Goal: Task Accomplishment & Management: Use online tool/utility

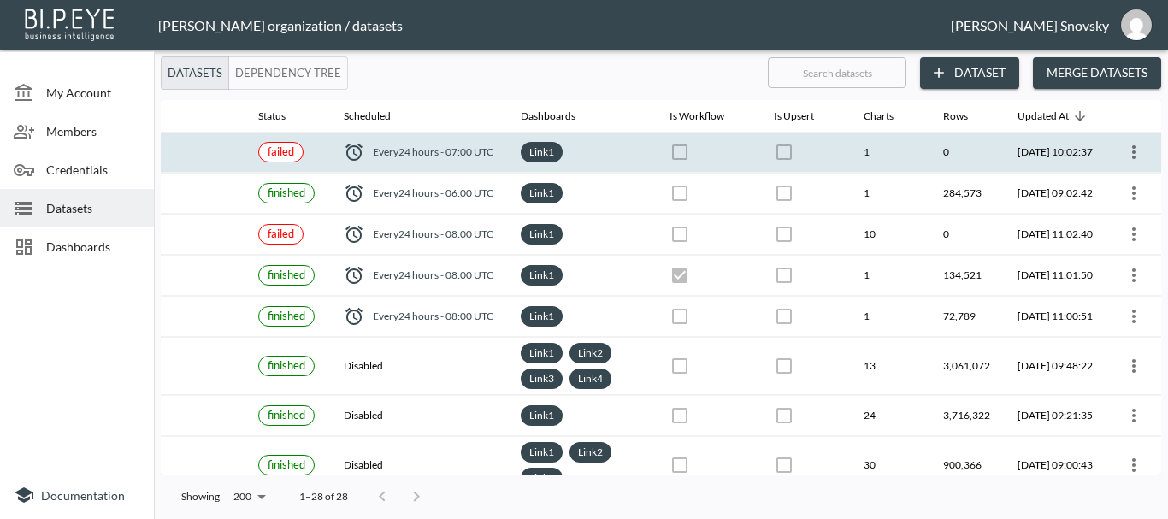
scroll to position [0, 247]
click at [1128, 162] on button "more" at bounding box center [1133, 152] width 27 height 27
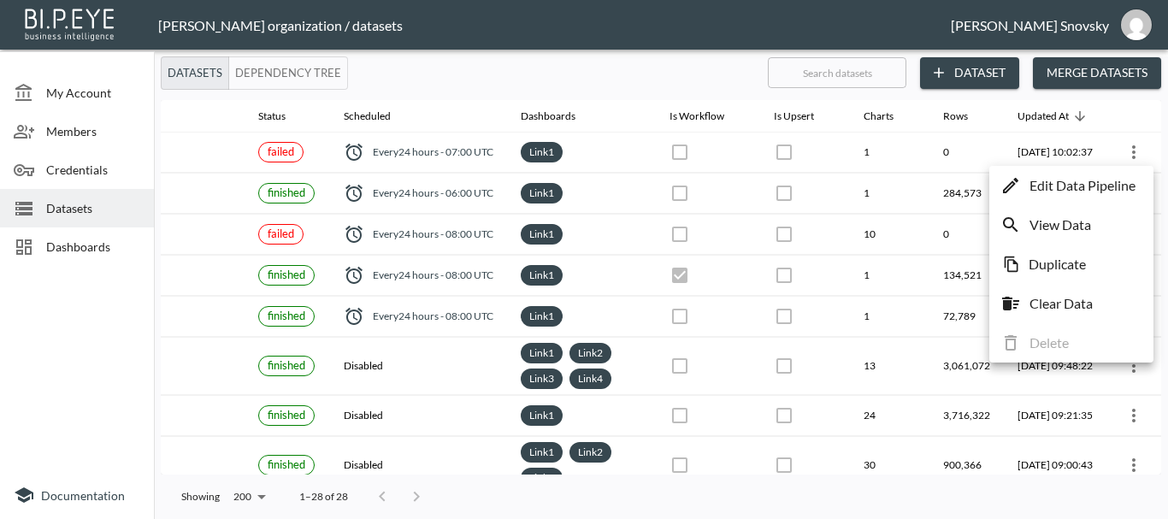
click at [1110, 186] on p "Edit Data Pipeline" at bounding box center [1083, 185] width 106 height 21
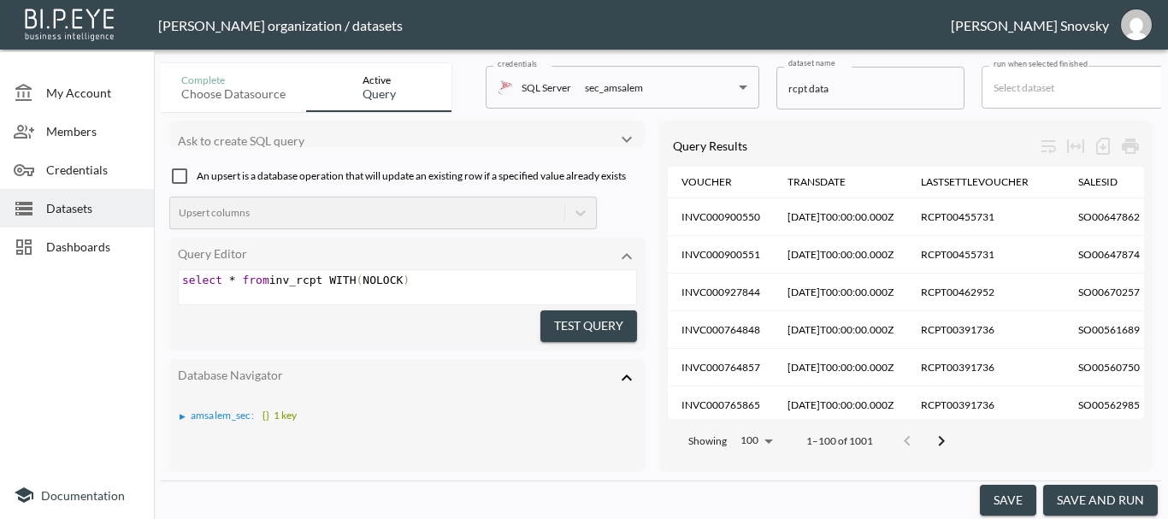
click at [1097, 496] on button "save and run" at bounding box center [1100, 501] width 115 height 32
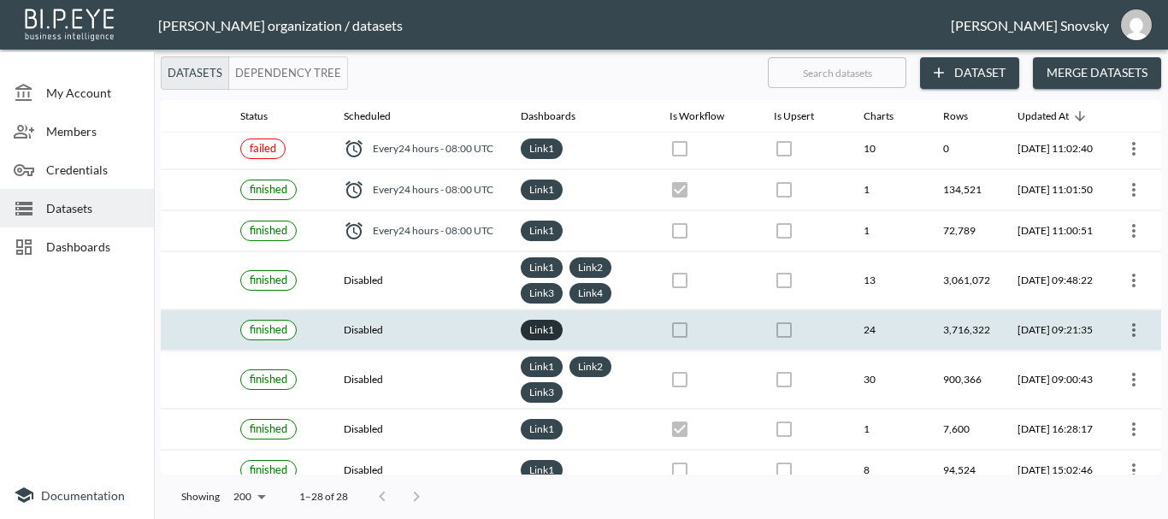
scroll to position [86, 266]
click at [1136, 323] on icon "more" at bounding box center [1134, 330] width 21 height 21
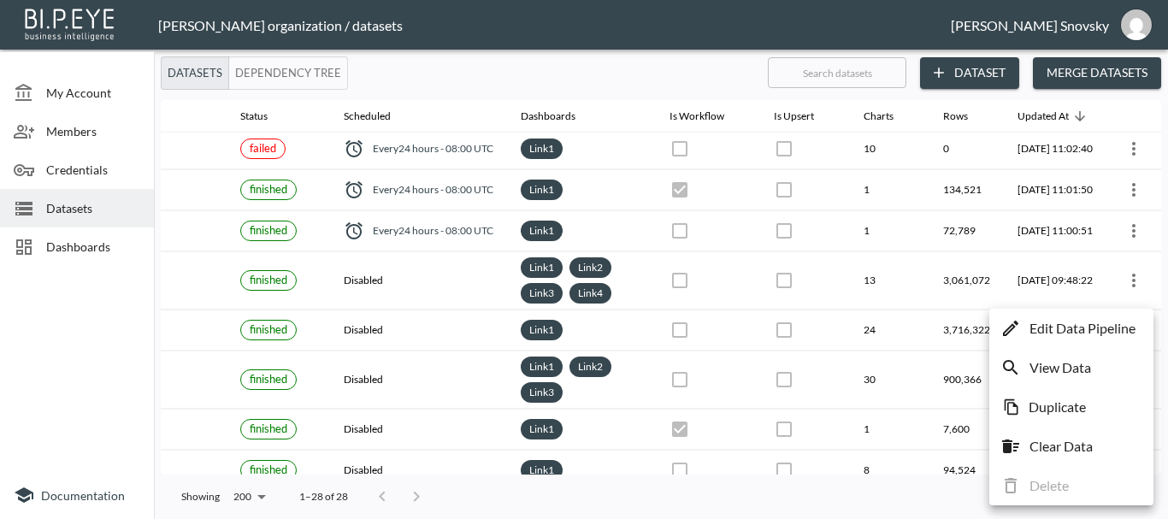
click at [1103, 330] on p "Edit Data Pipeline" at bounding box center [1083, 328] width 106 height 21
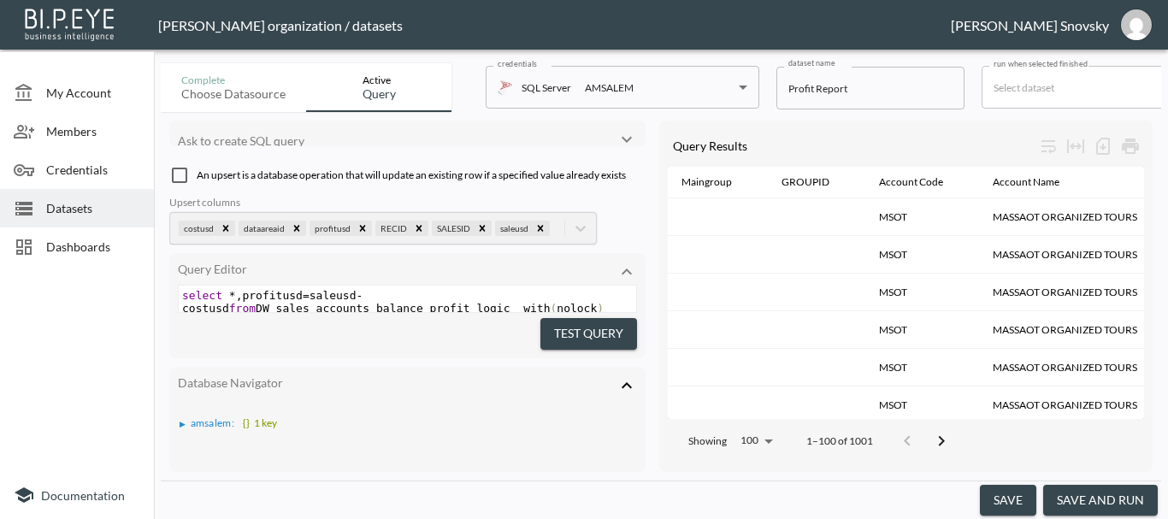
click at [1104, 493] on button "save and run" at bounding box center [1100, 501] width 115 height 32
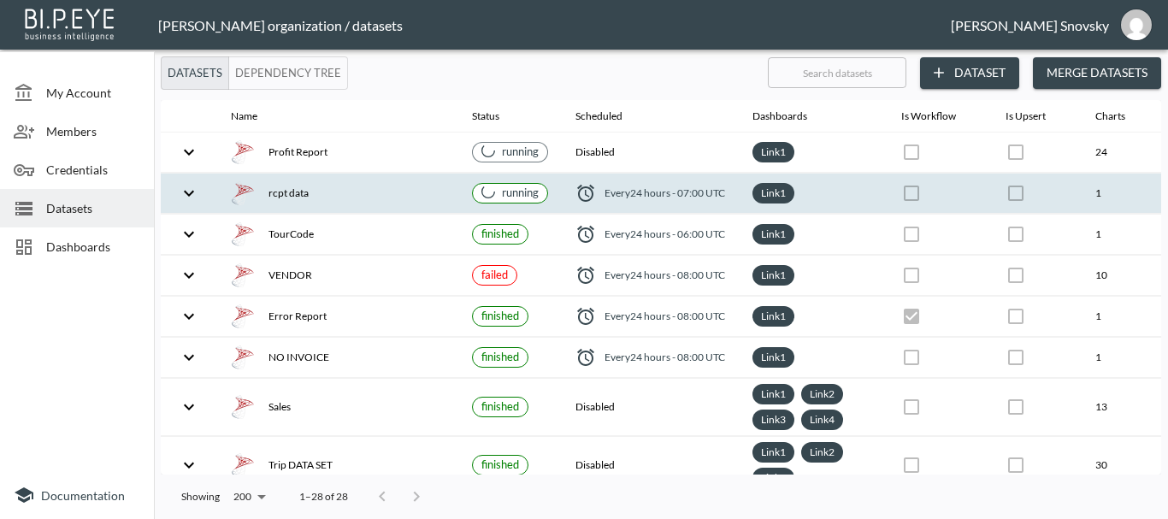
click at [400, 190] on div "rcpt data" at bounding box center [338, 193] width 214 height 24
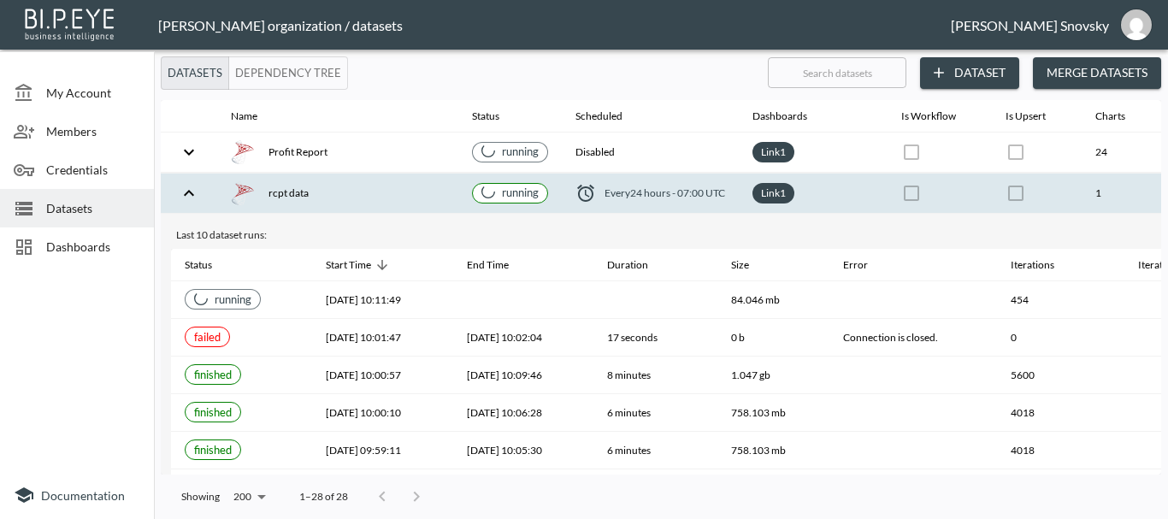
click at [399, 190] on div "rcpt data" at bounding box center [338, 193] width 214 height 24
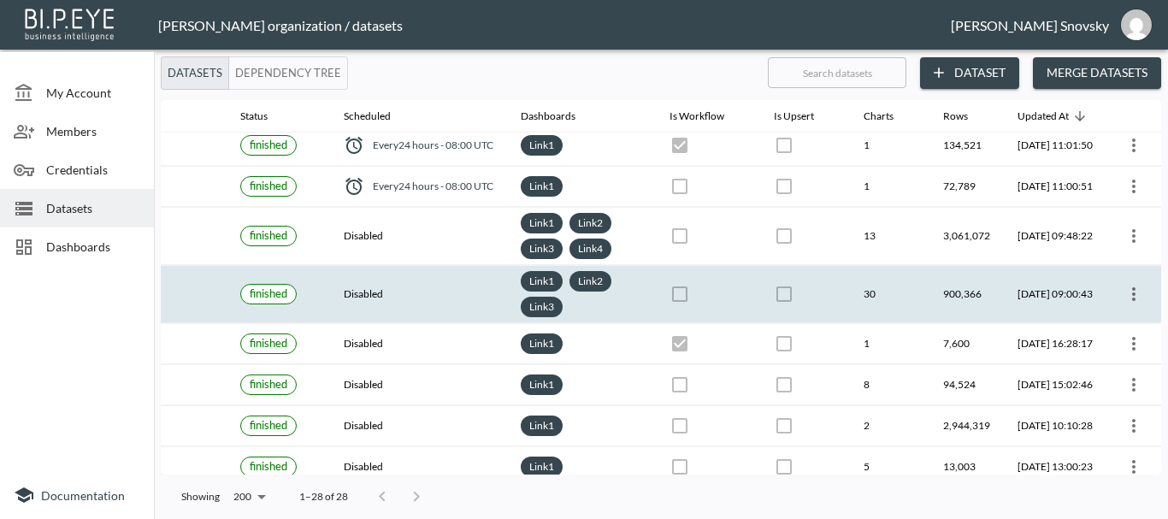
scroll to position [171, 266]
click at [1124, 299] on icon "more" at bounding box center [1134, 294] width 21 height 21
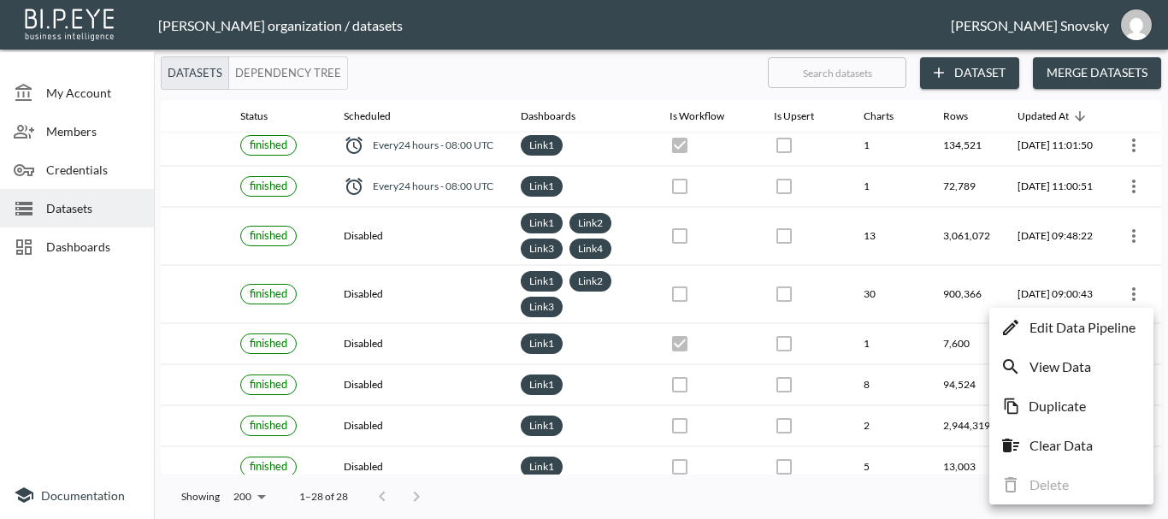
click at [1112, 323] on p "Edit Data Pipeline" at bounding box center [1083, 327] width 106 height 21
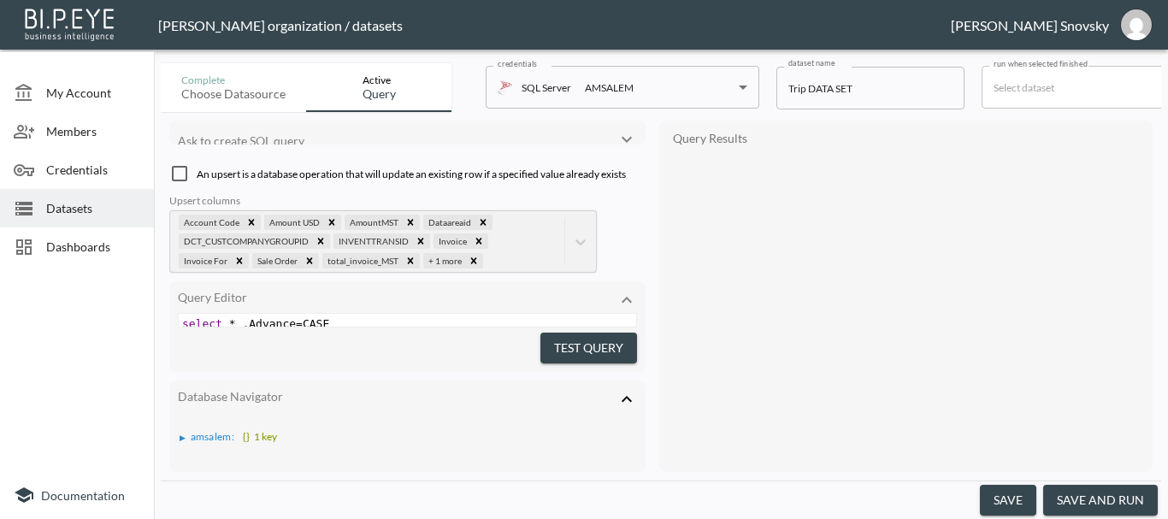
click at [1125, 487] on button "save and run" at bounding box center [1100, 501] width 115 height 32
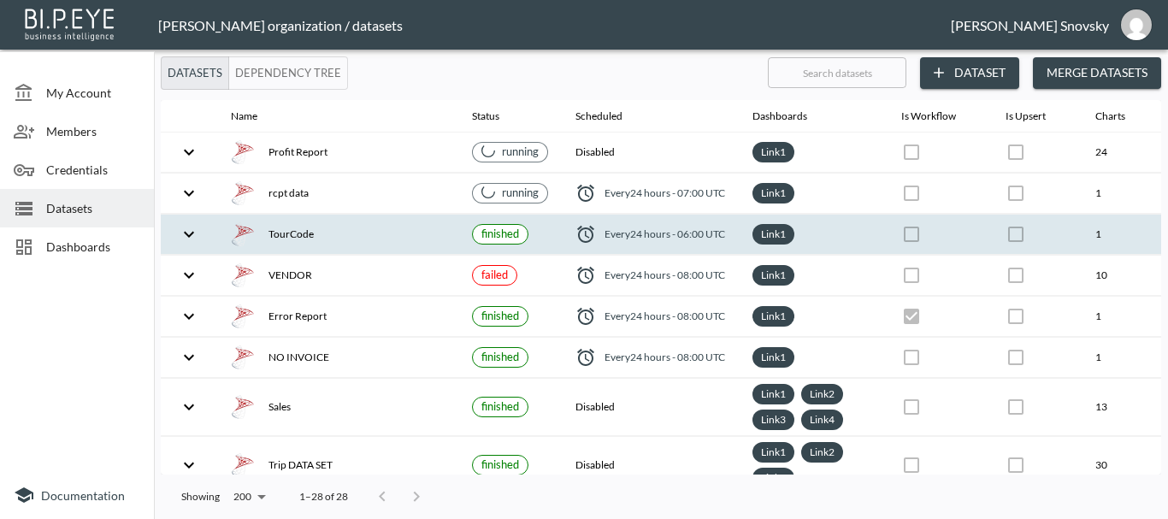
checkbox input "false"
checkbox input "true"
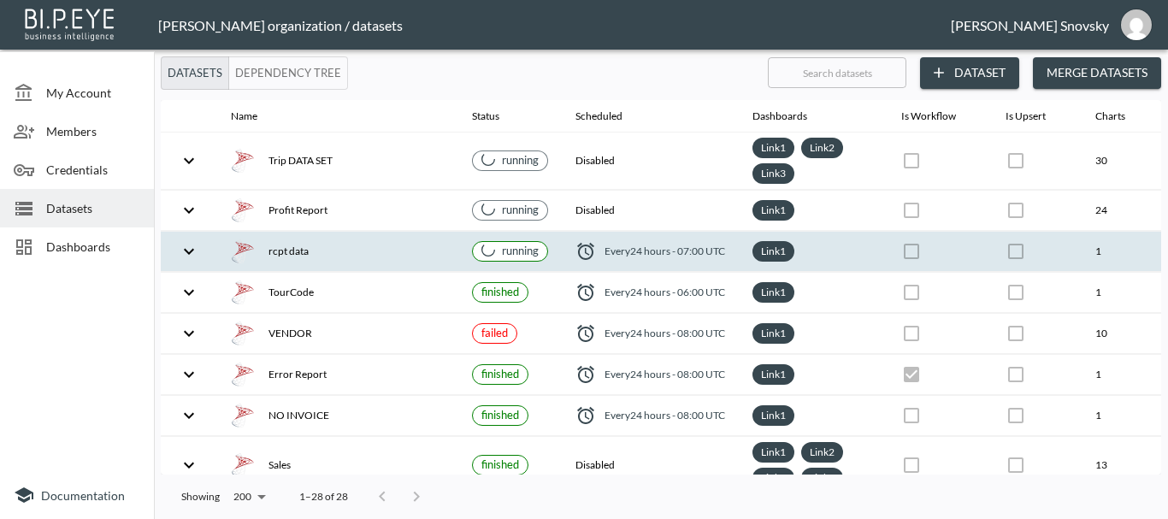
click at [449, 256] on th "rcpt data" at bounding box center [337, 252] width 241 height 40
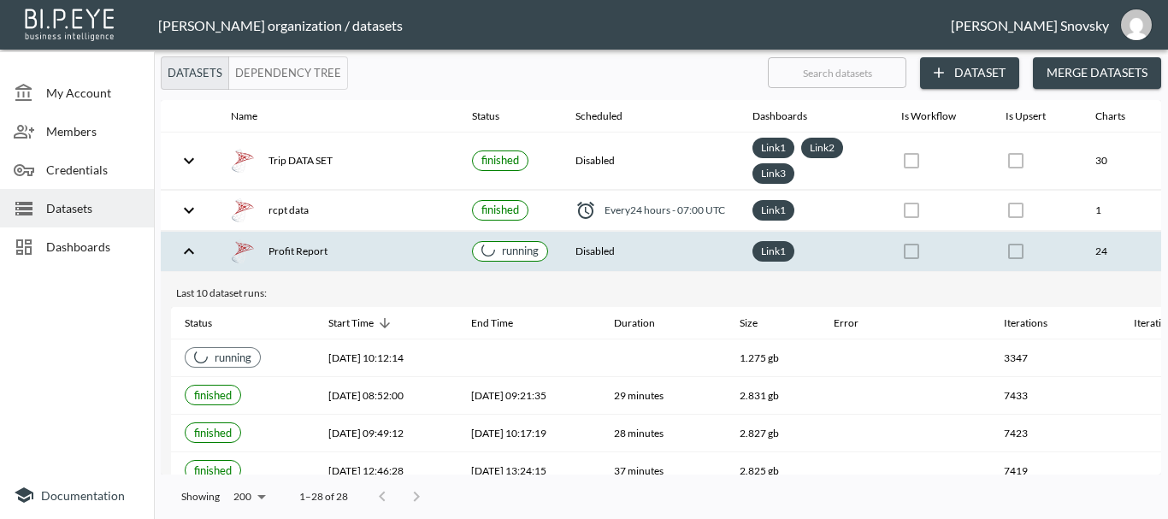
click at [431, 248] on div "Profit Report" at bounding box center [338, 251] width 214 height 24
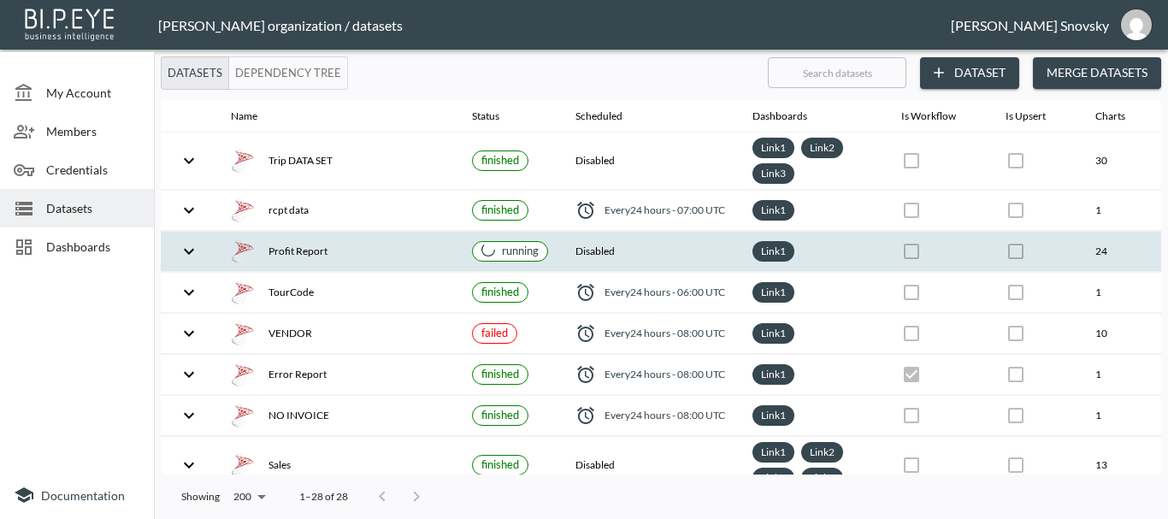
click at [654, 251] on th "Disabled" at bounding box center [650, 252] width 177 height 40
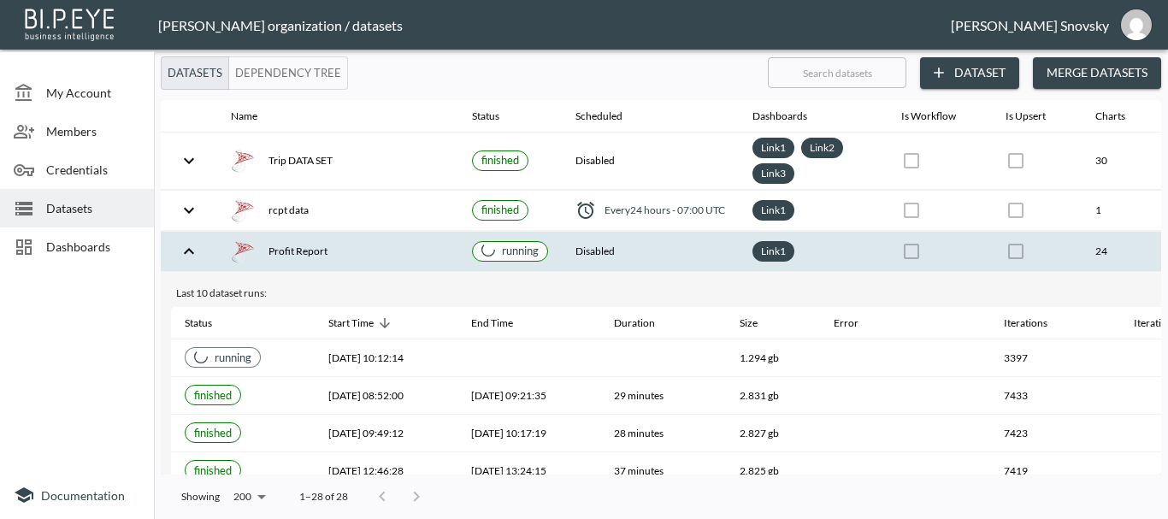
click at [657, 246] on th "Disabled" at bounding box center [650, 252] width 177 height 40
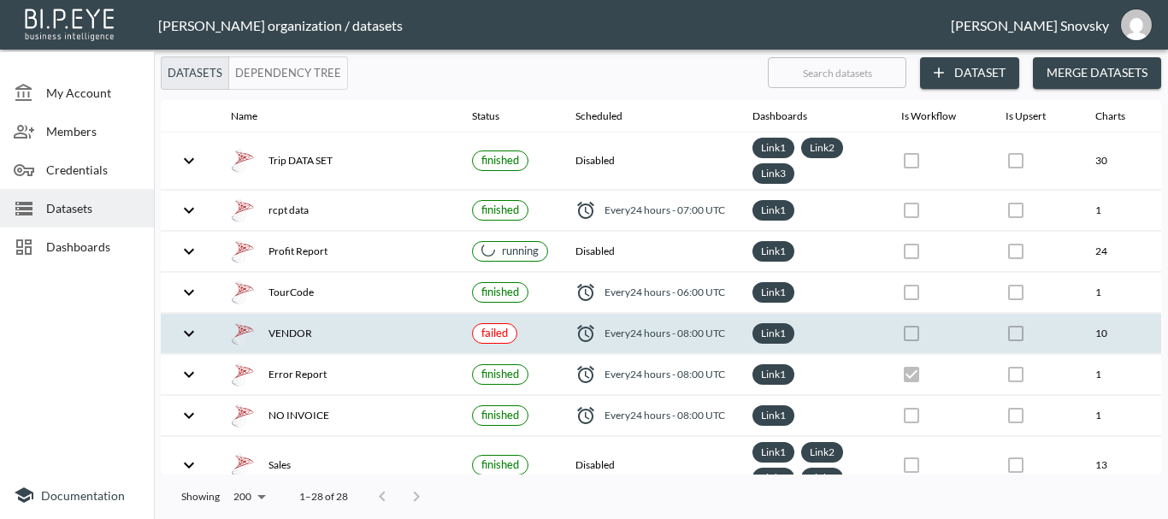
scroll to position [0, 266]
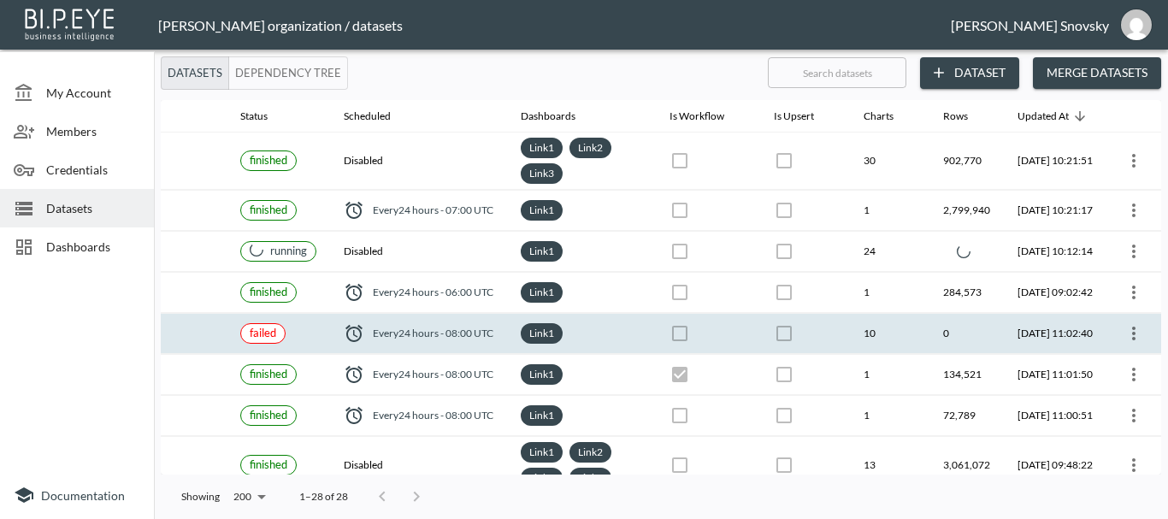
click at [1132, 334] on icon "more" at bounding box center [1133, 334] width 3 height 14
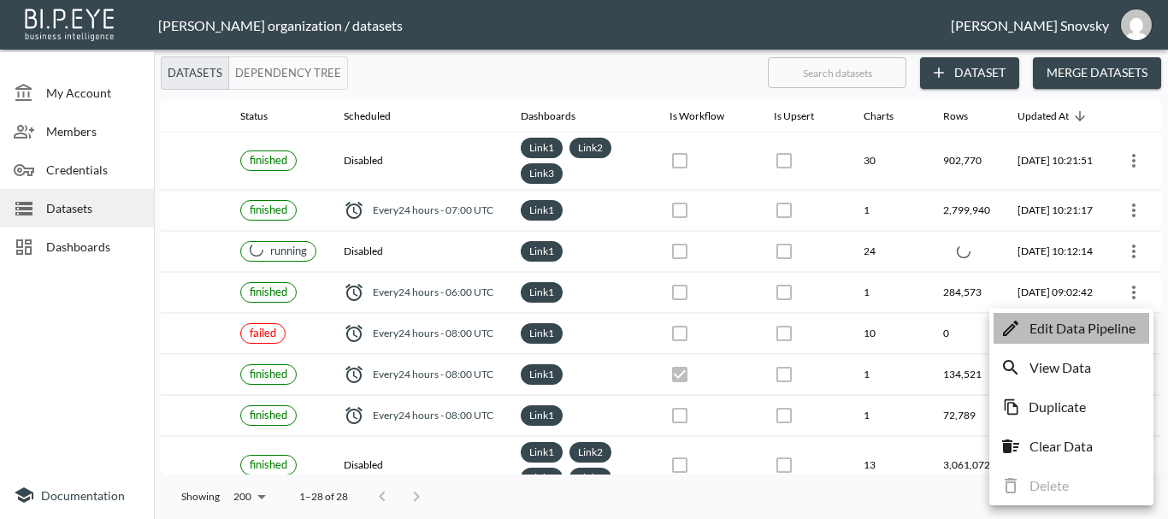
click at [1111, 334] on p "Edit Data Pipeline" at bounding box center [1083, 328] width 106 height 21
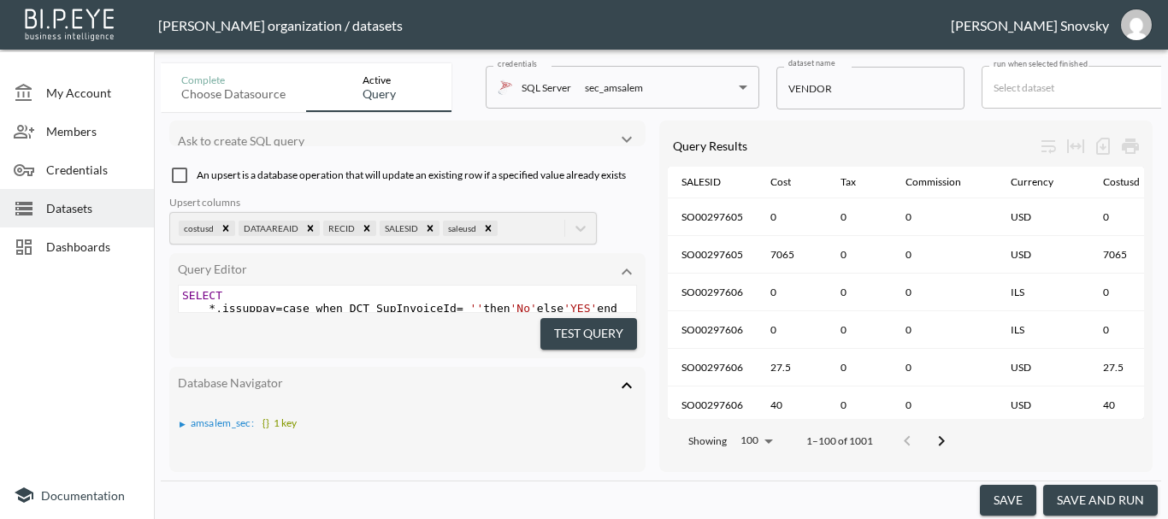
click at [1107, 496] on button "save and run" at bounding box center [1100, 501] width 115 height 32
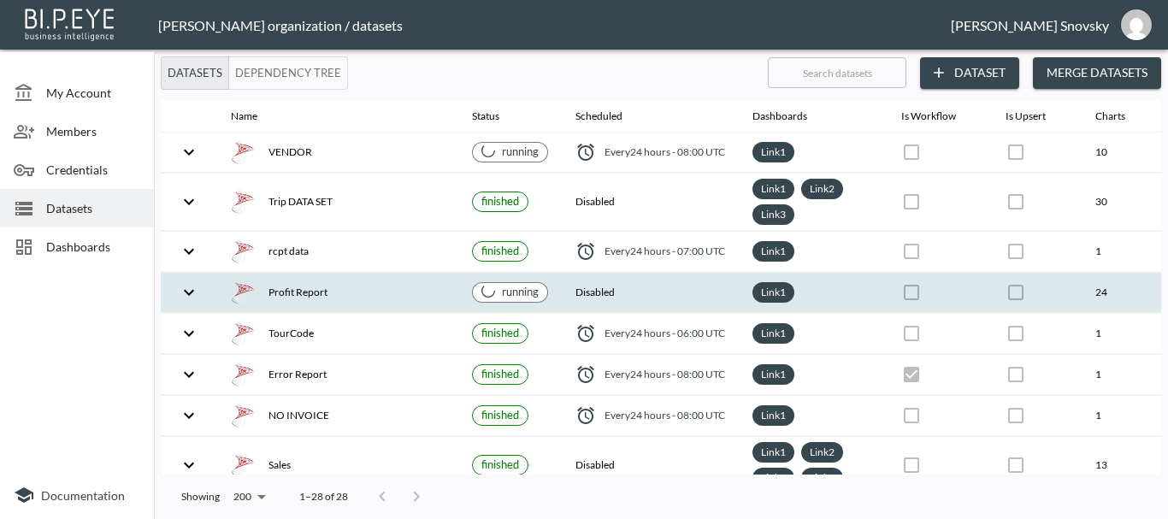
click at [617, 281] on th "Disabled" at bounding box center [650, 293] width 177 height 40
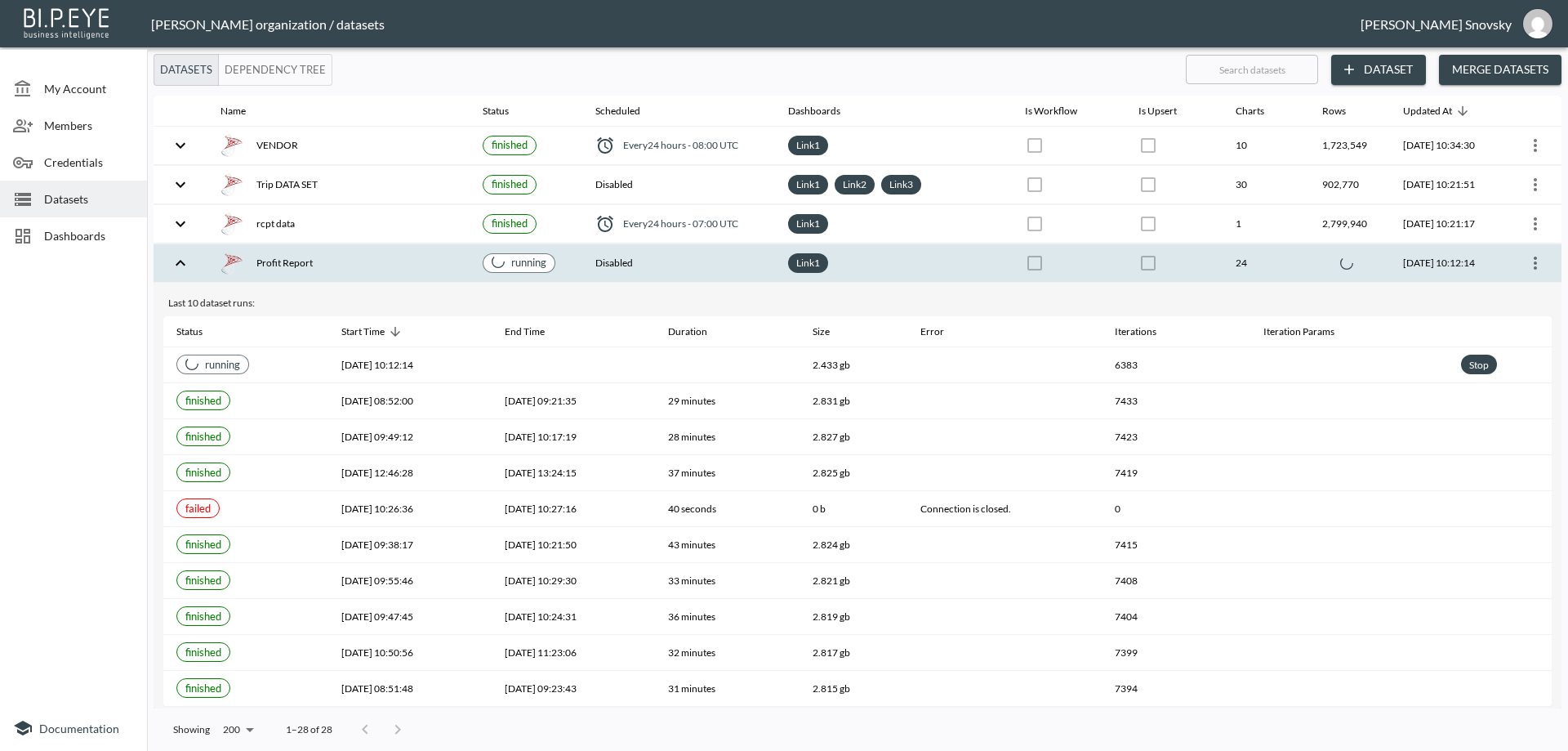
click at [699, 273] on th "Disabled" at bounding box center [679, 264] width 193 height 38
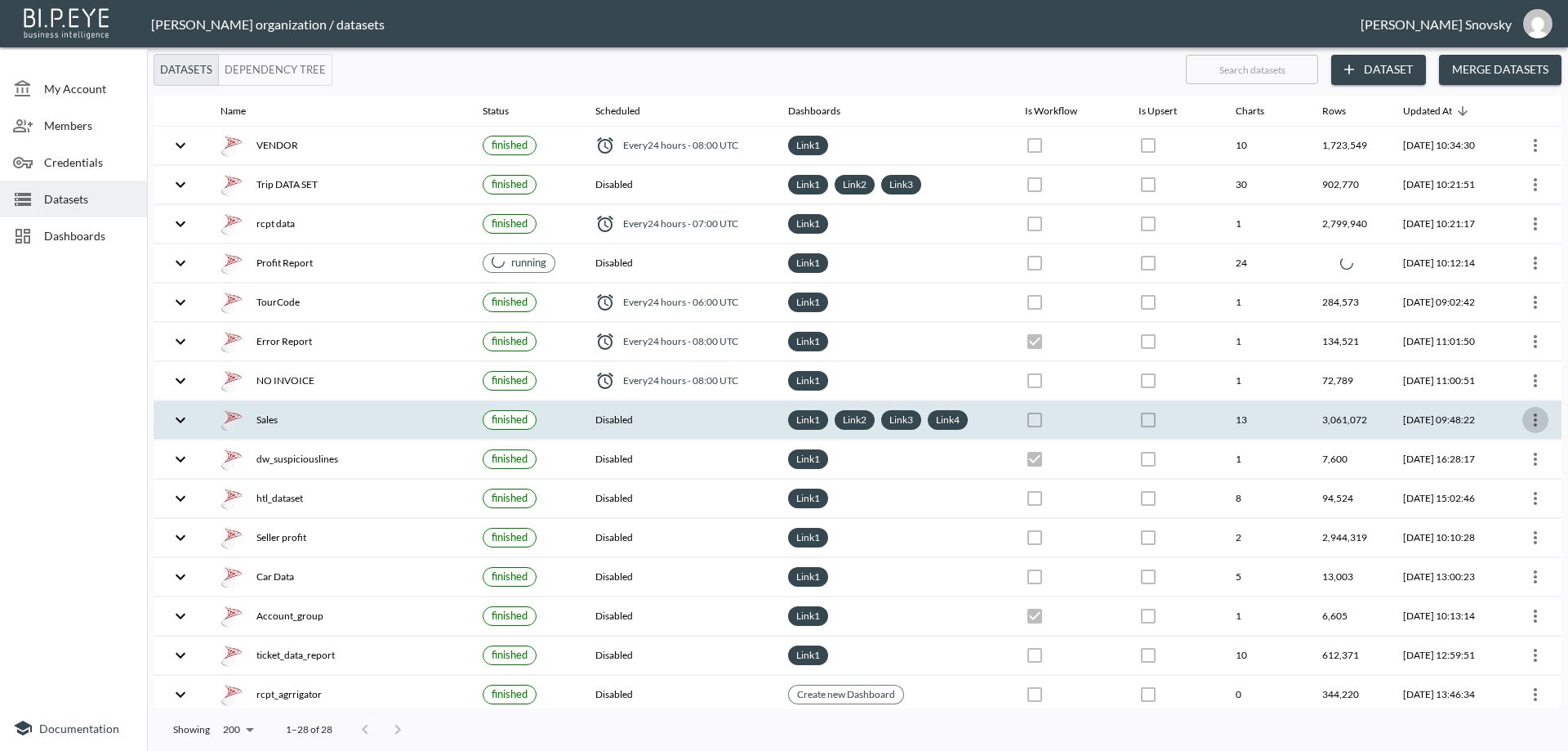
click at [1529, 420] on icon "more" at bounding box center [1536, 419] width 20 height 20
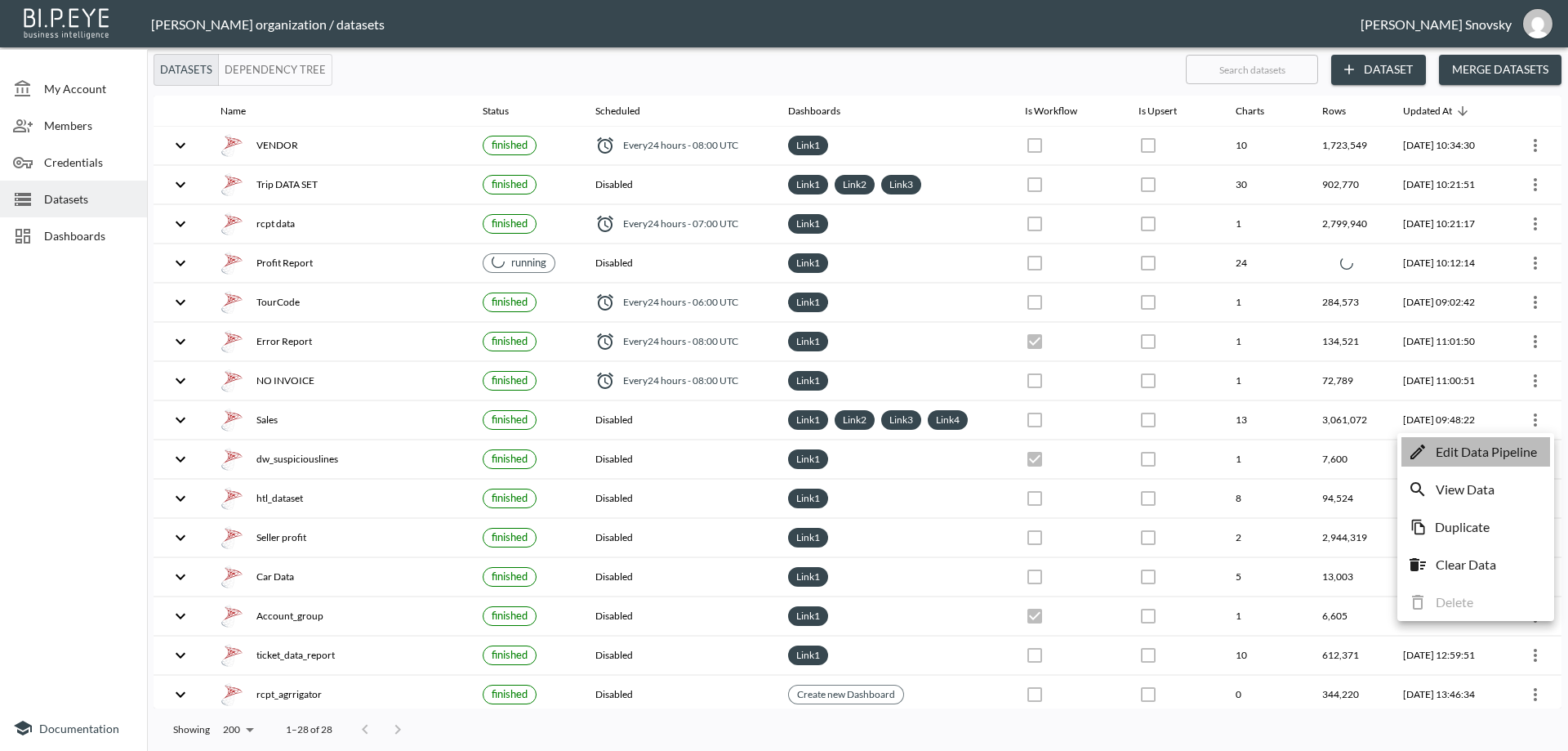
click at [1510, 450] on p "Edit Data Pipeline" at bounding box center [1486, 452] width 101 height 20
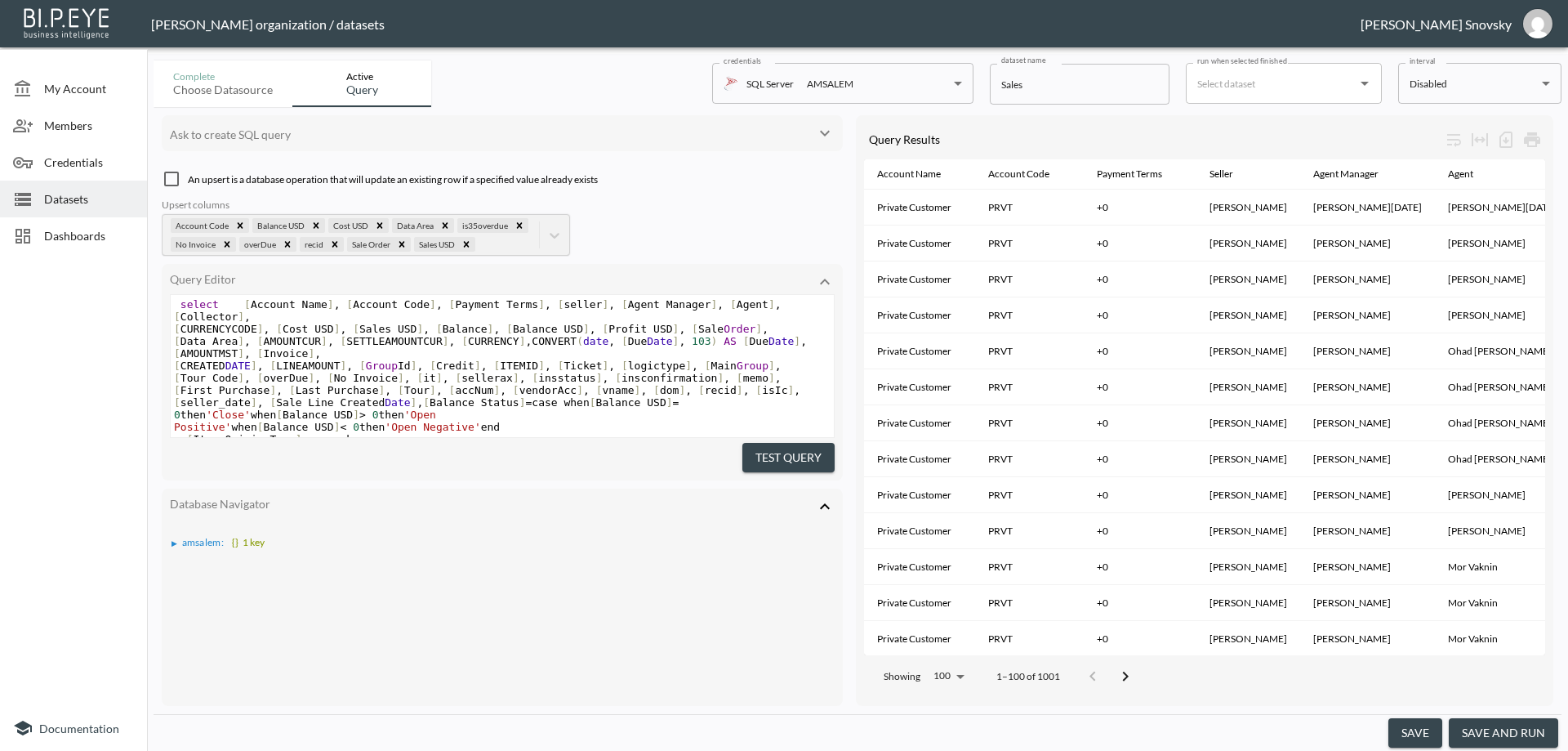
click at [1481, 735] on button "save and run" at bounding box center [1503, 734] width 110 height 31
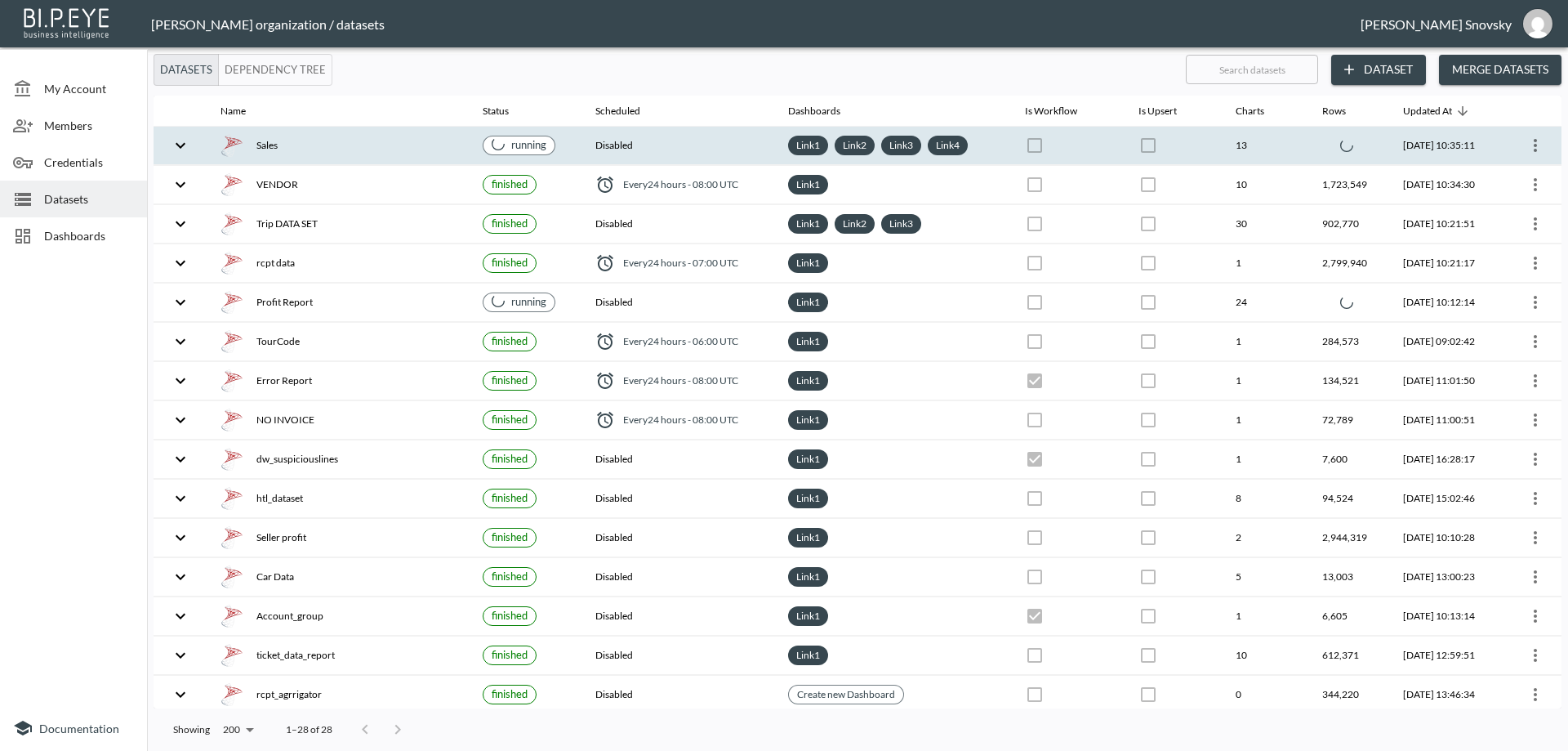
click at [356, 149] on div "Sales" at bounding box center [338, 145] width 236 height 23
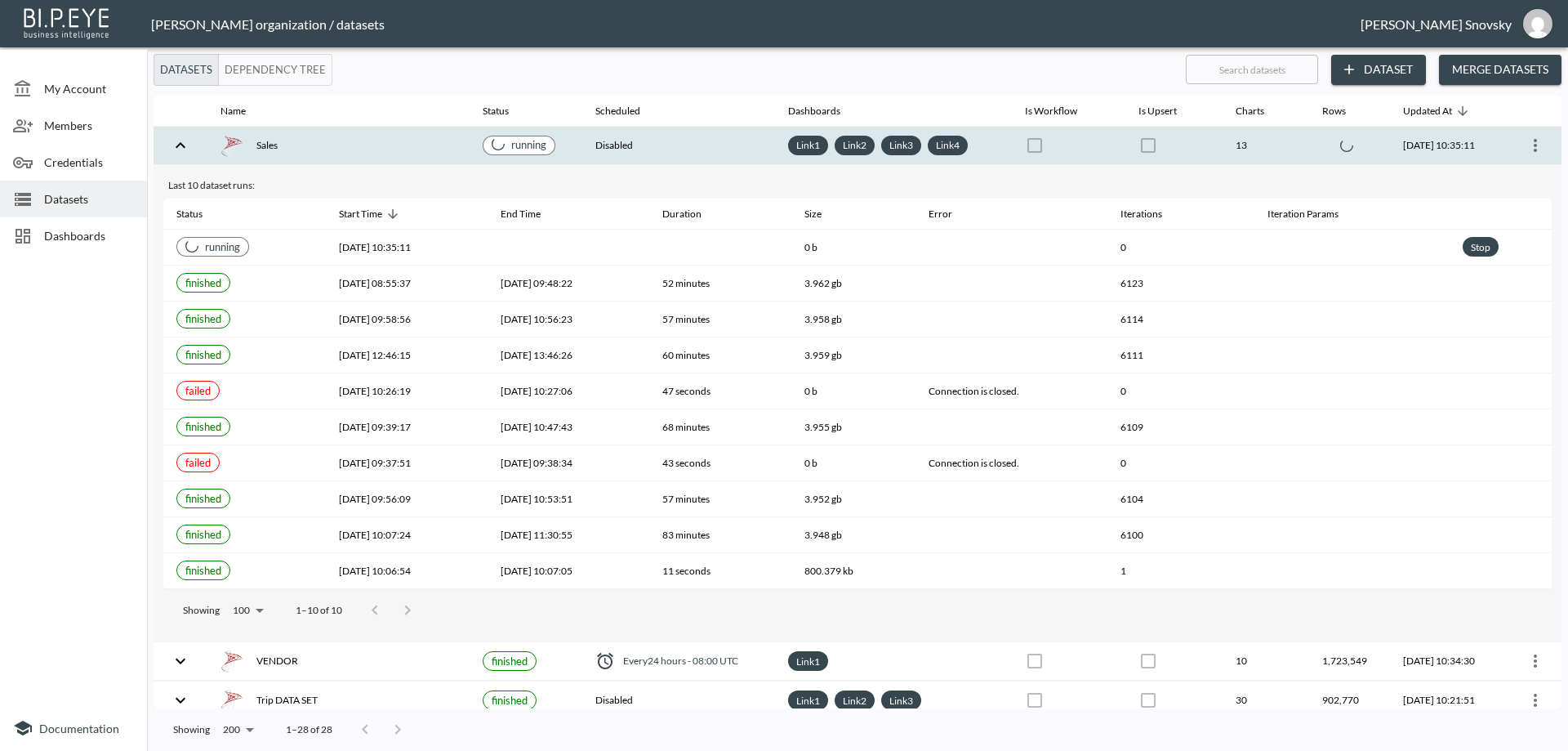
click at [356, 149] on div "Sales" at bounding box center [338, 145] width 236 height 23
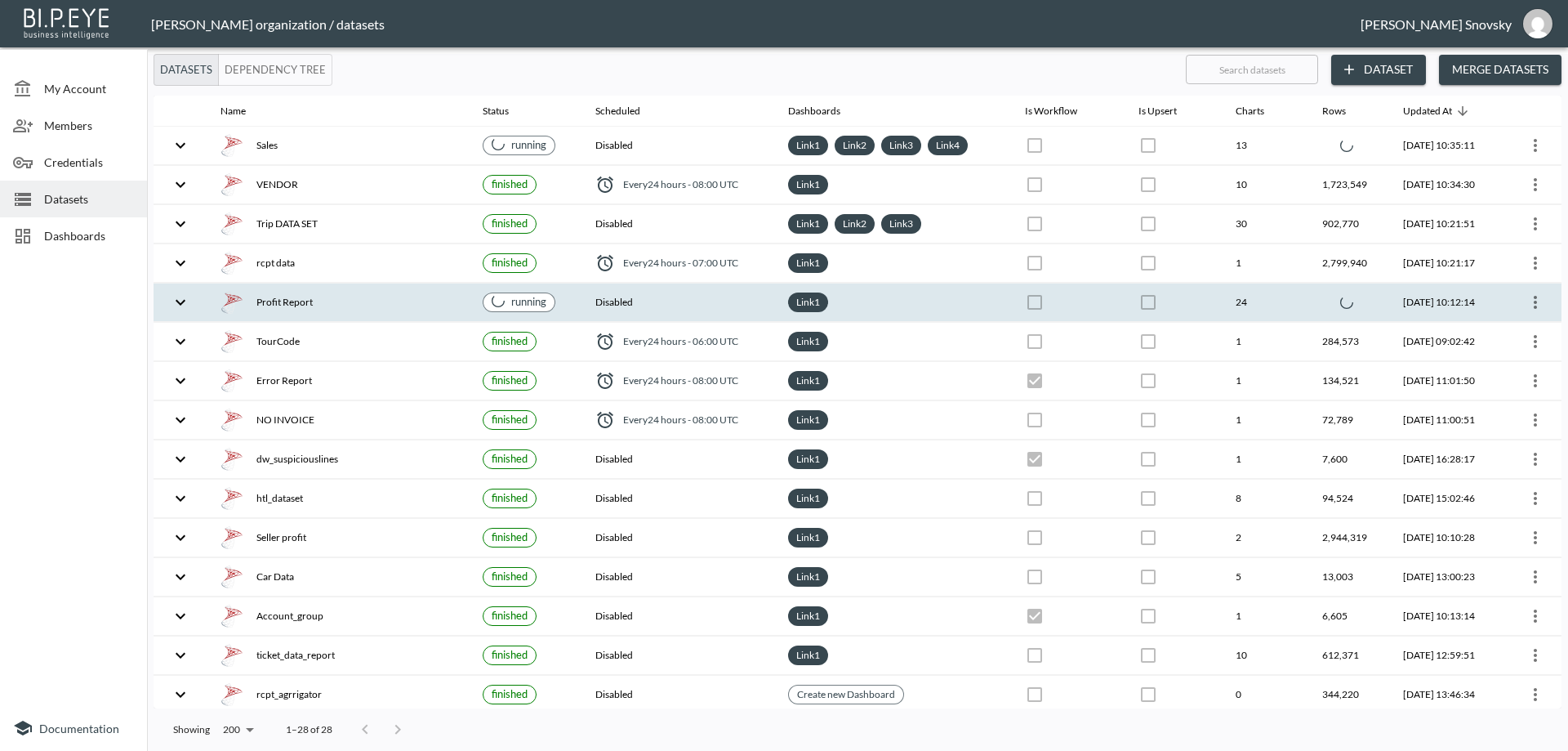
click at [381, 308] on div "Profit Report" at bounding box center [338, 302] width 236 height 23
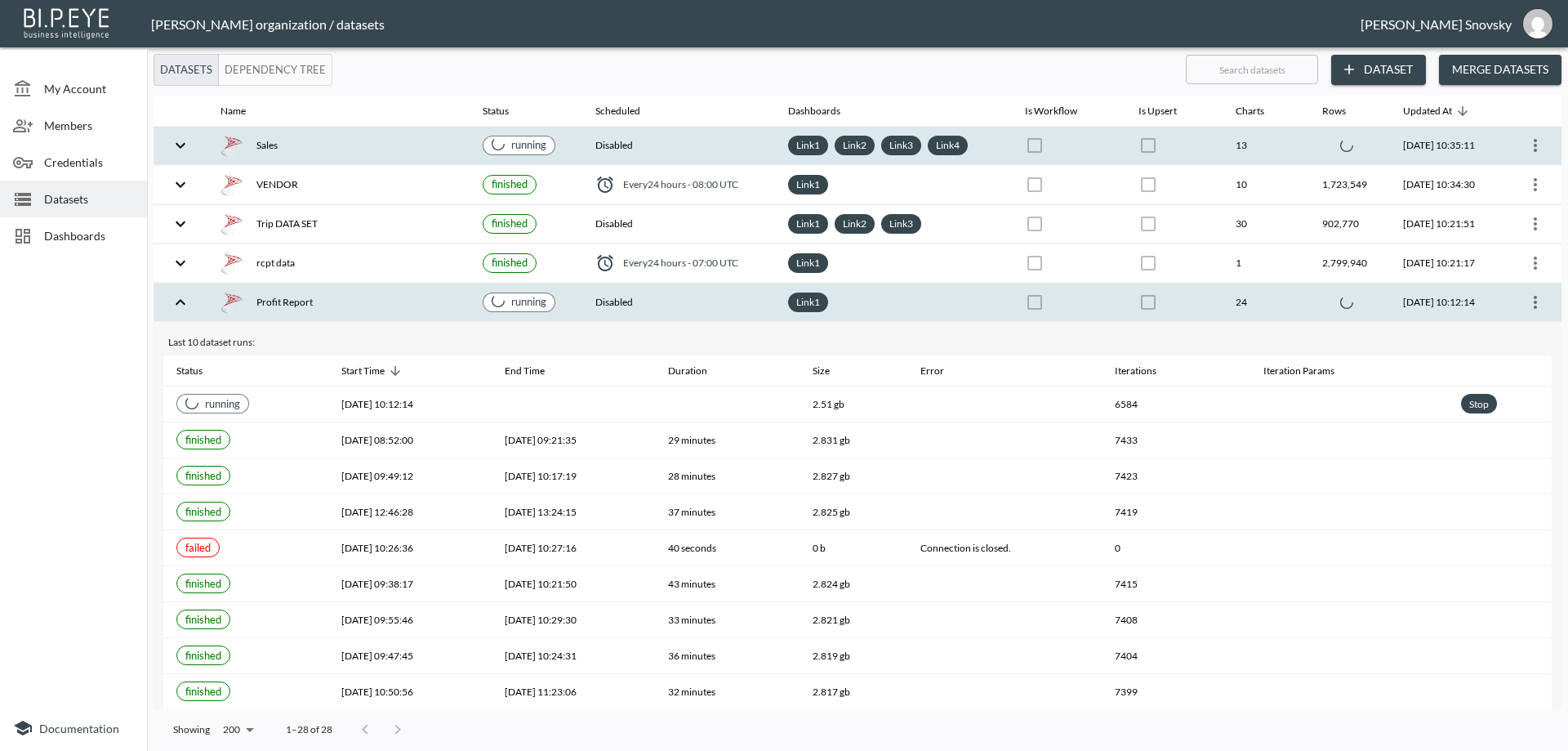
click at [388, 154] on div "Sales" at bounding box center [338, 145] width 236 height 23
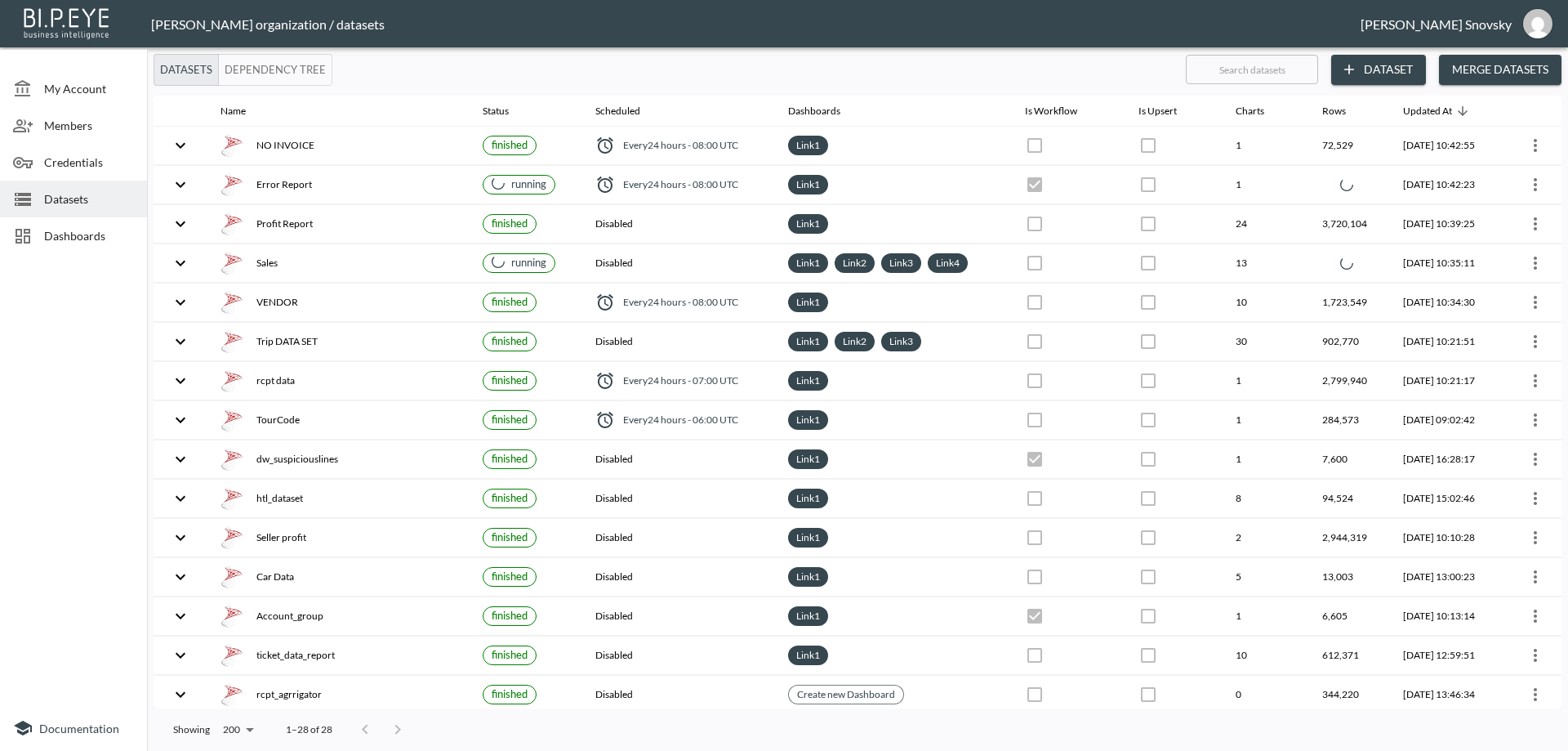
checkbox input "true"
checkbox input "false"
checkbox input "true"
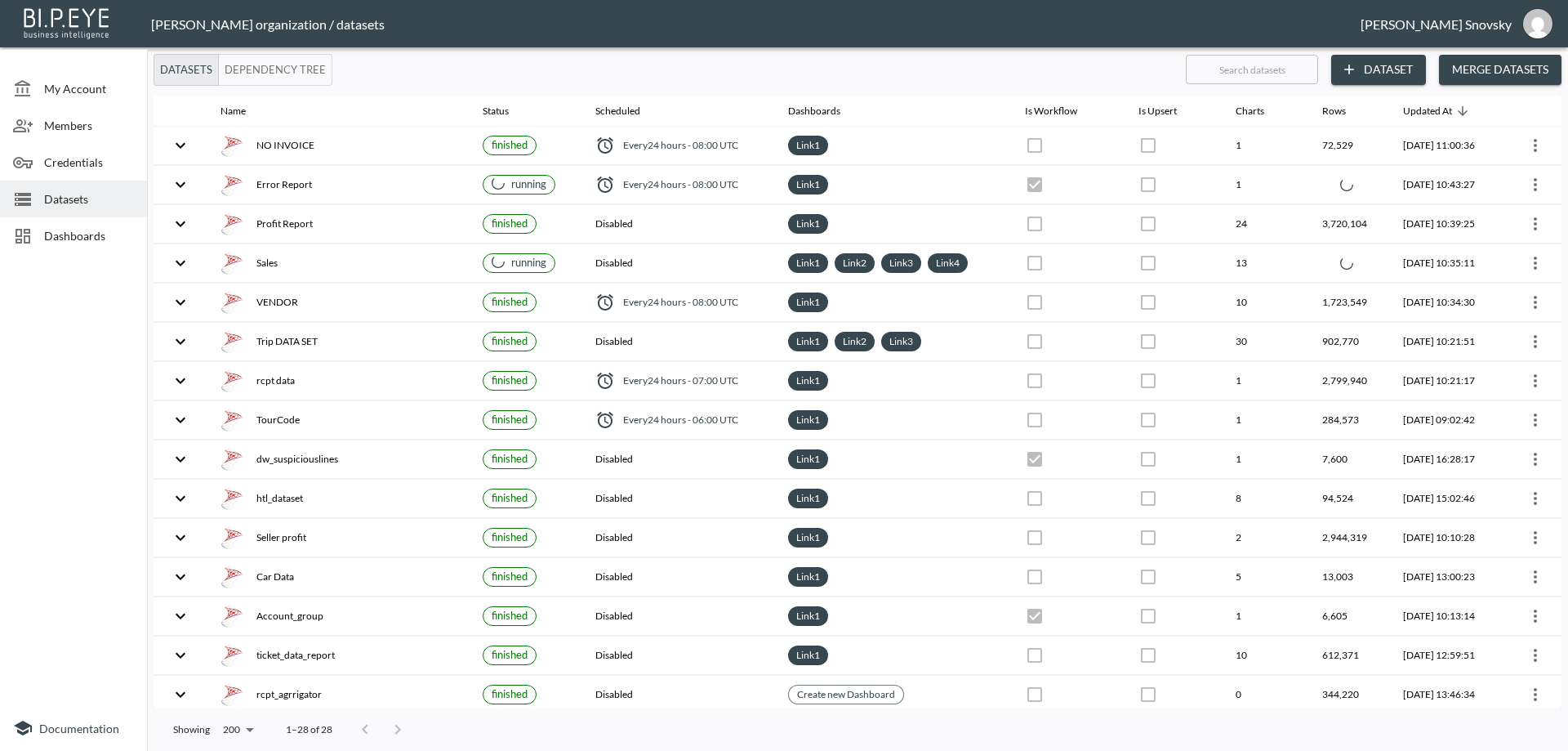
checkbox input "false"
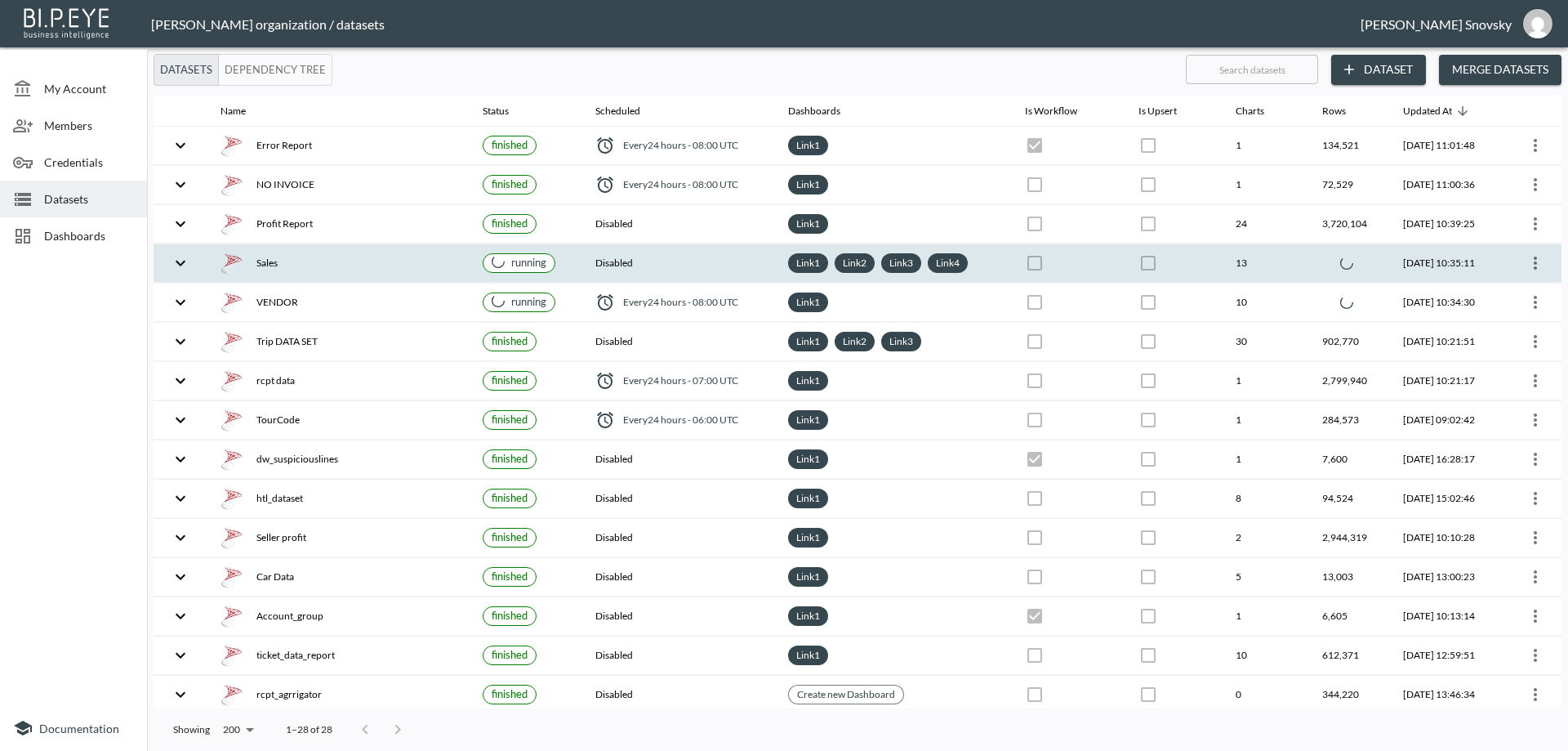
click at [409, 263] on div "Sales" at bounding box center [338, 263] width 236 height 23
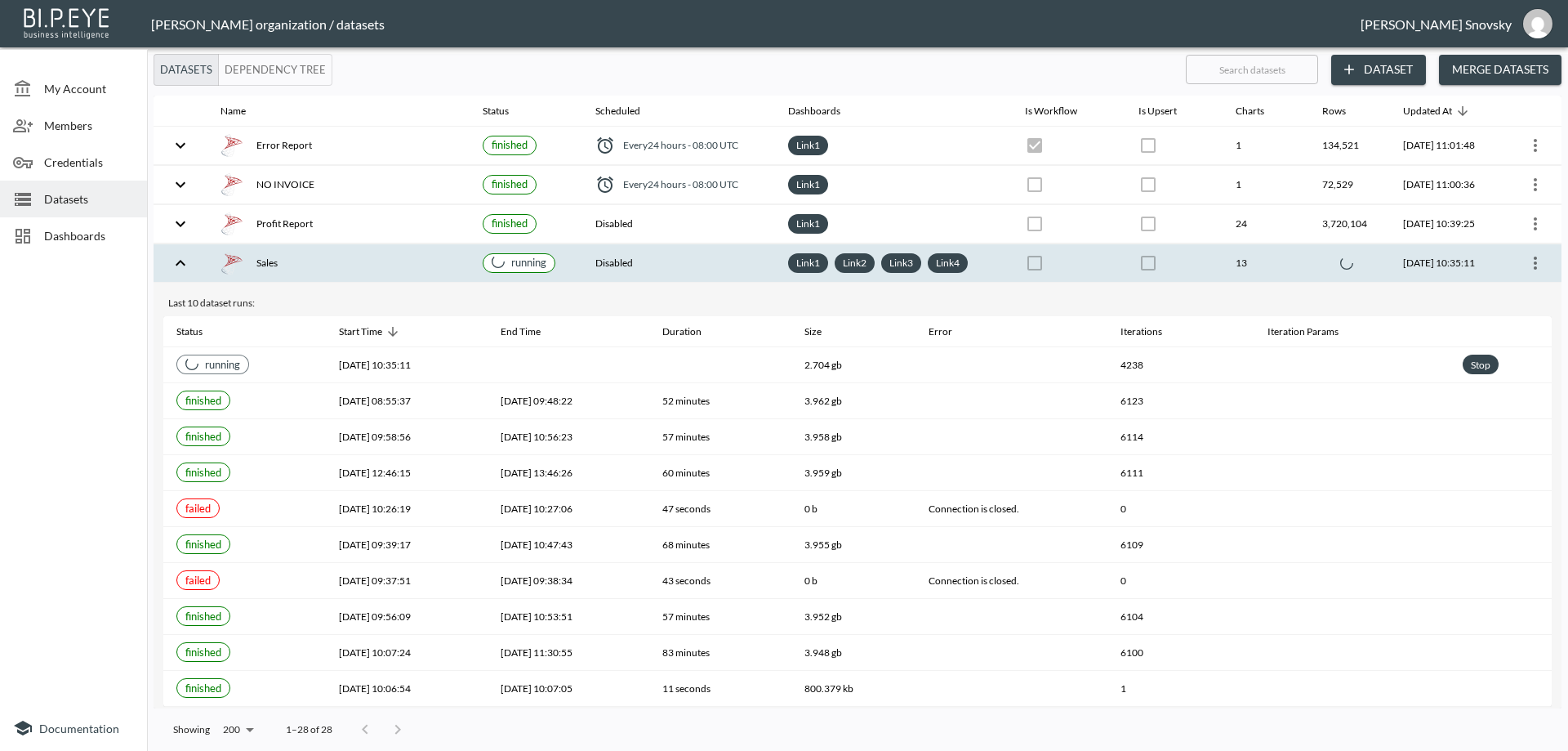
click at [409, 263] on div "Sales" at bounding box center [338, 263] width 236 height 23
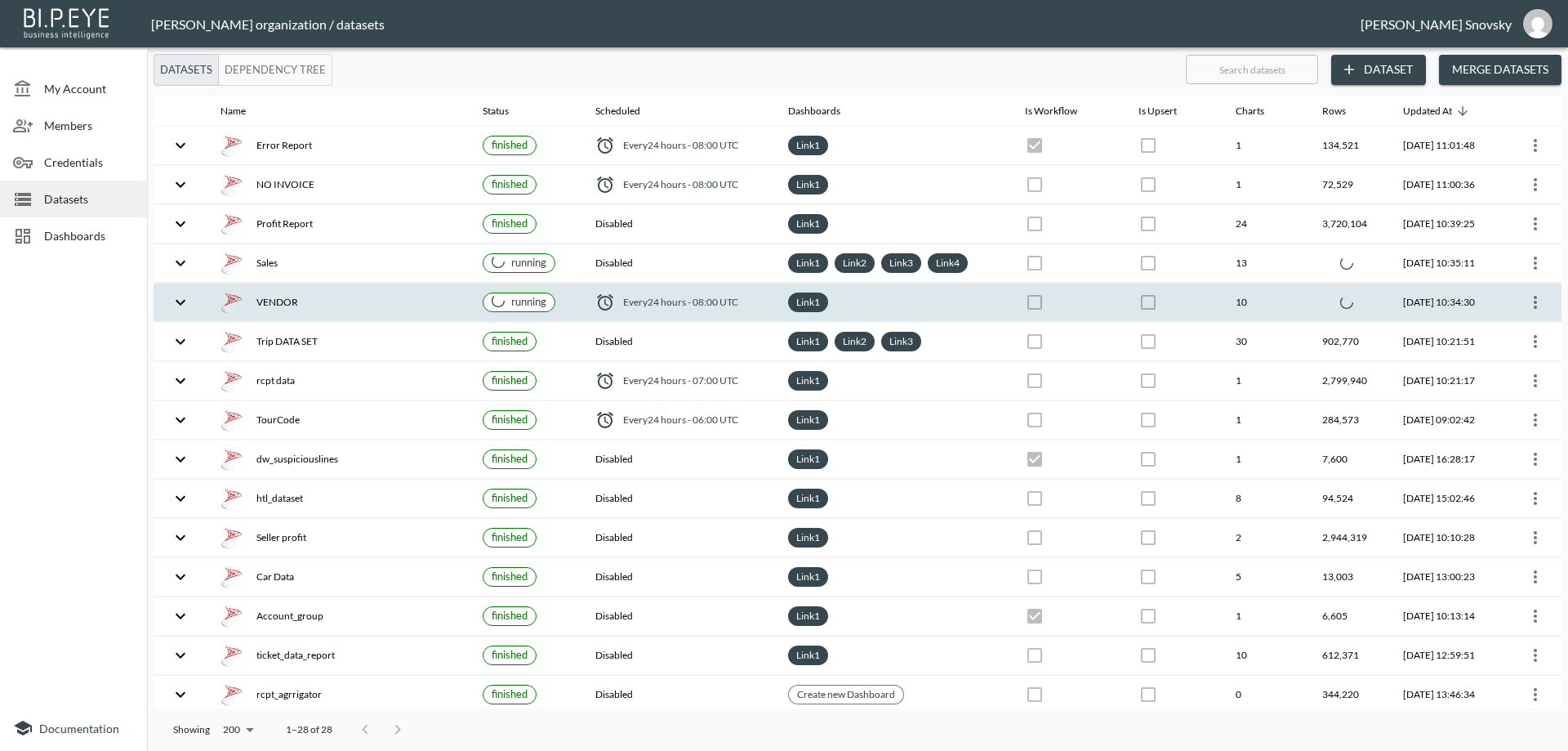
click at [407, 308] on div "VENDOR" at bounding box center [338, 302] width 236 height 23
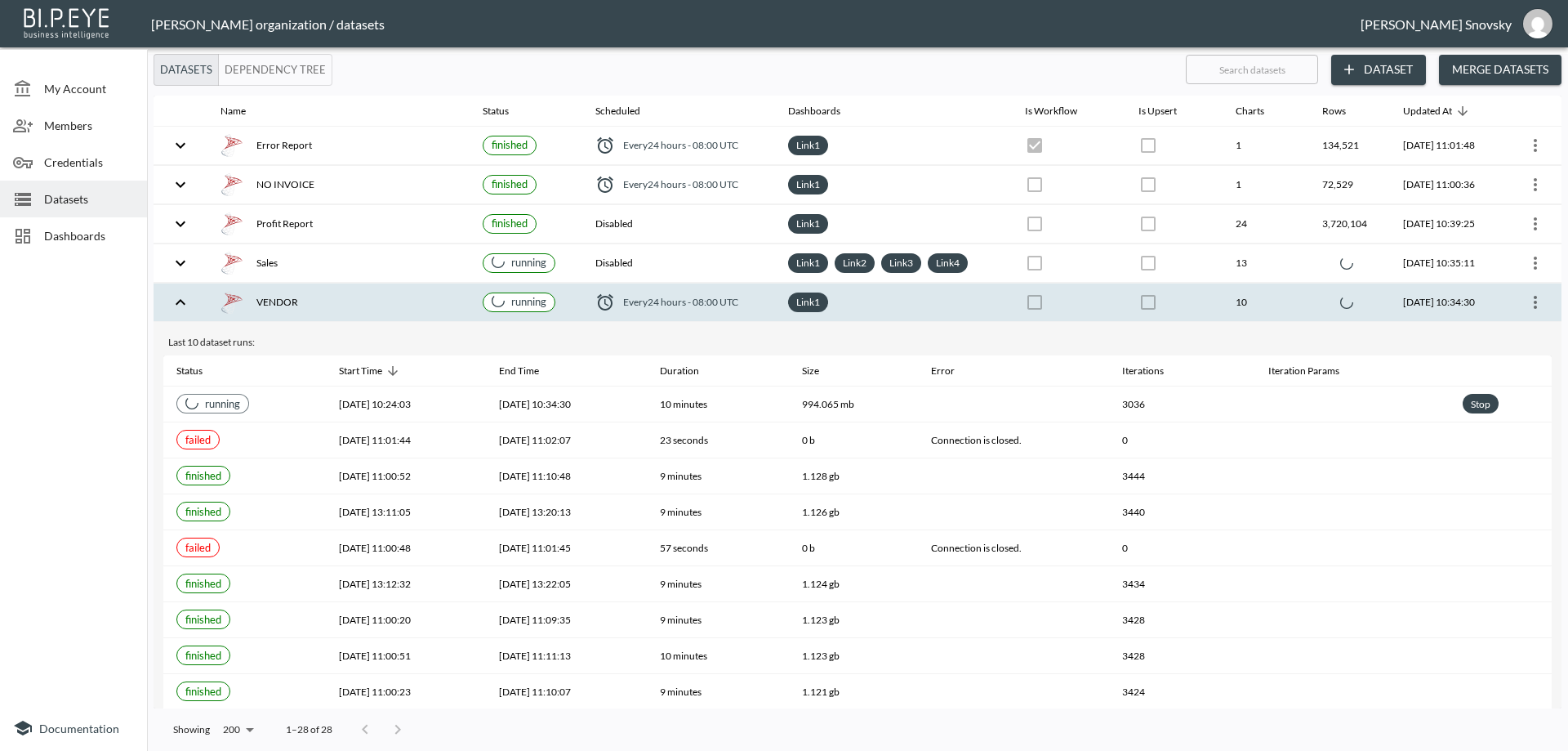
click at [409, 309] on div "VENDOR" at bounding box center [338, 302] width 236 height 23
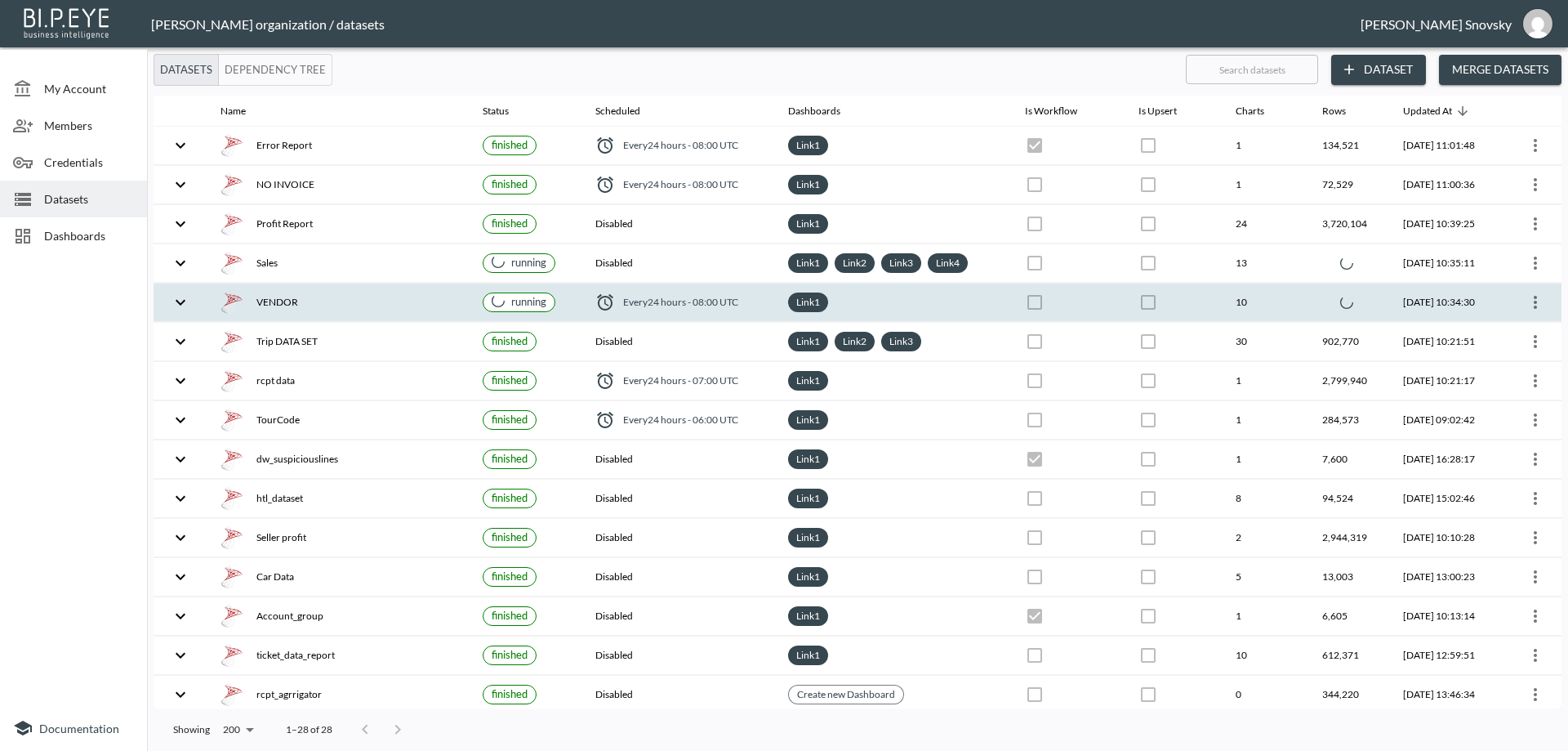
checkbox input "false"
checkbox input "true"
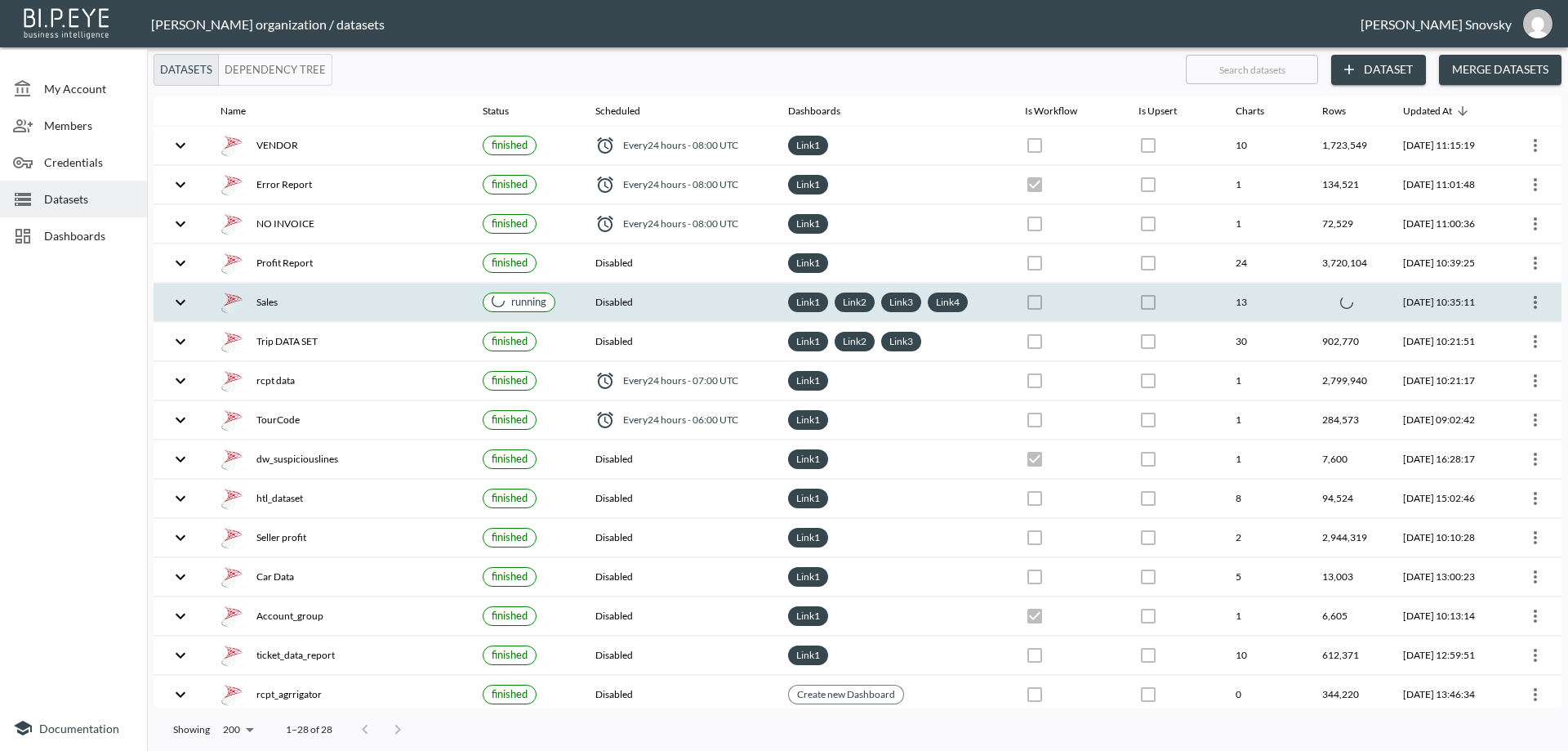
click at [413, 309] on div "Sales" at bounding box center [338, 302] width 236 height 23
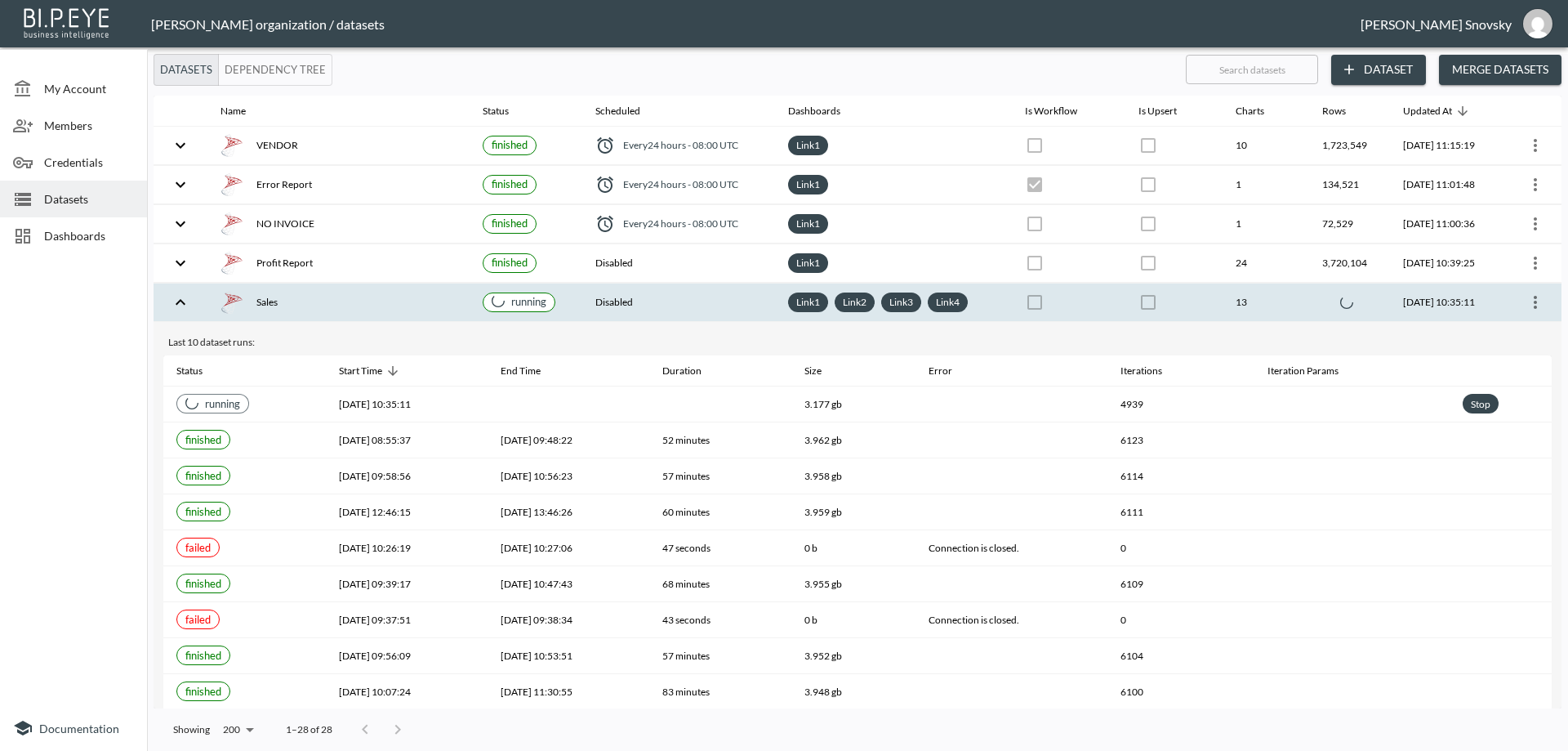
click at [405, 308] on div "Sales" at bounding box center [338, 302] width 236 height 23
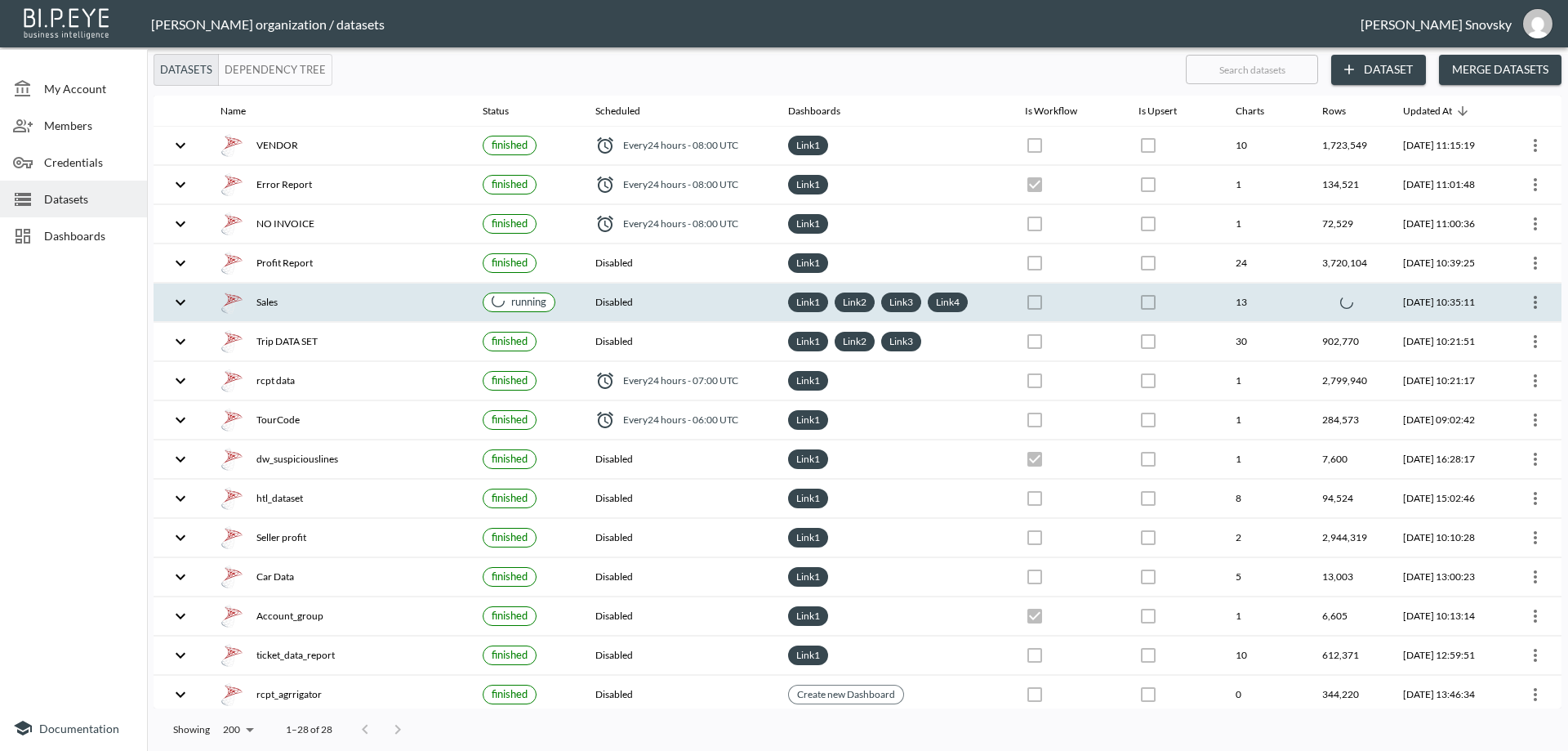
click at [646, 289] on th "Disabled" at bounding box center [679, 303] width 193 height 38
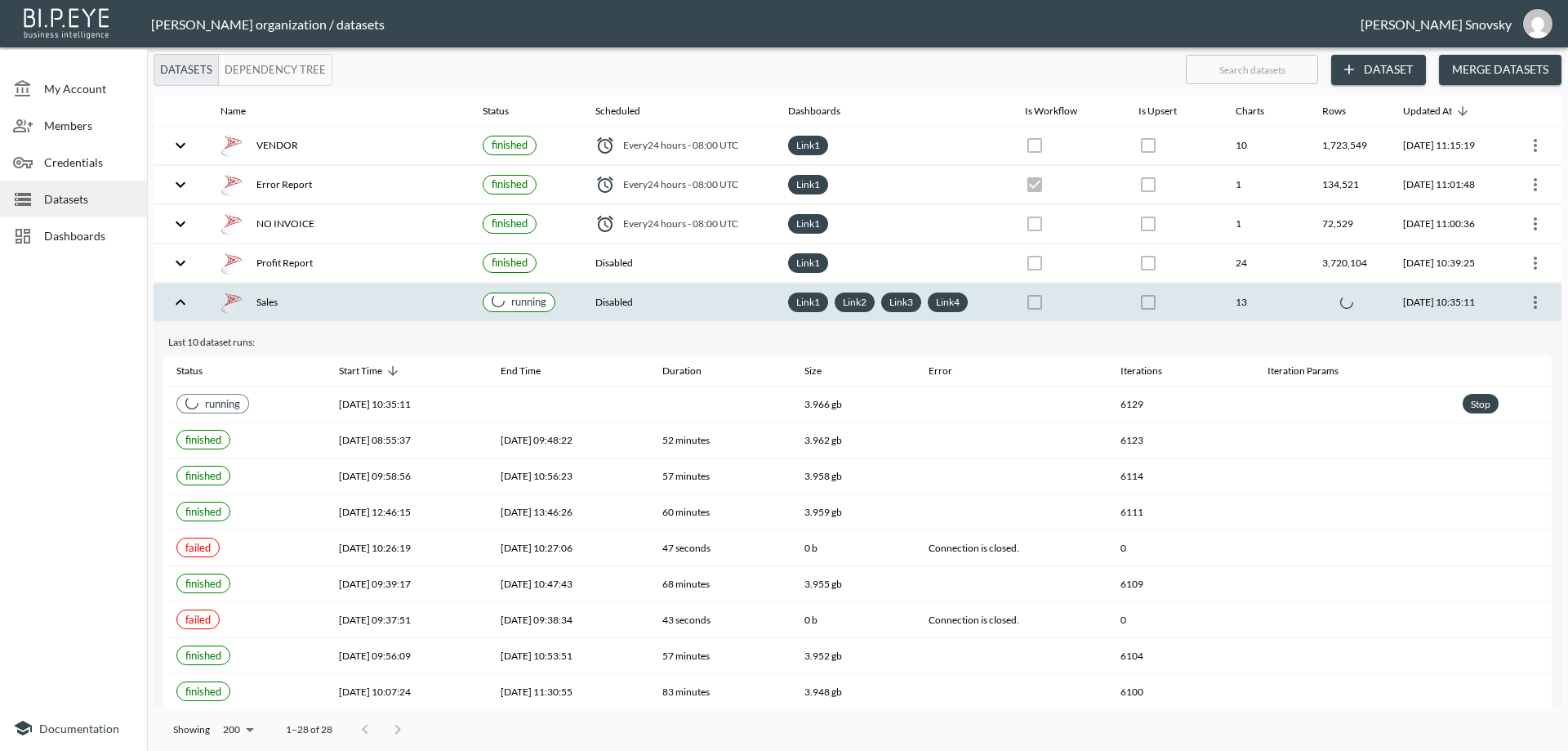
checkbox input "false"
checkbox input "true"
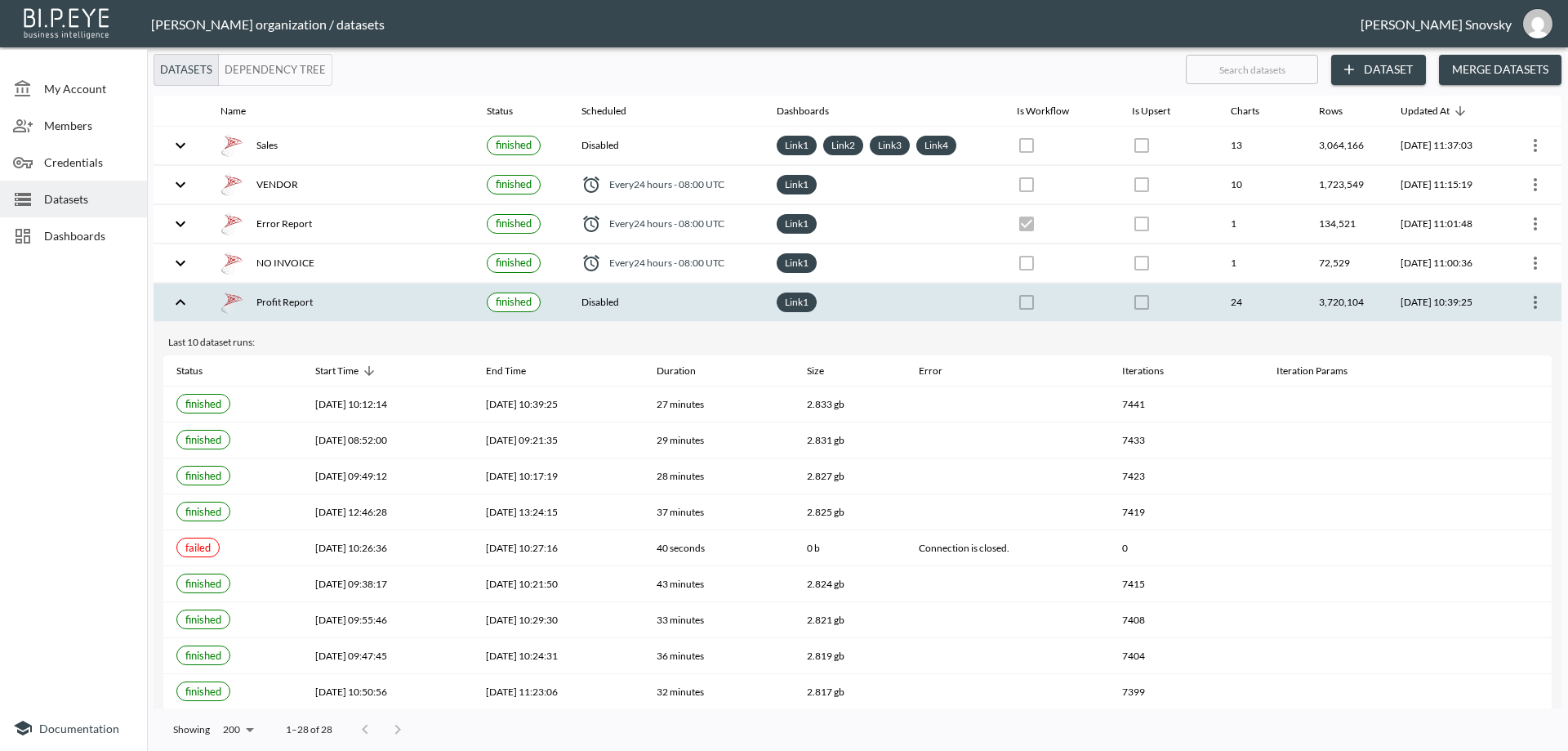
click at [647, 290] on th "Disabled" at bounding box center [666, 303] width 195 height 38
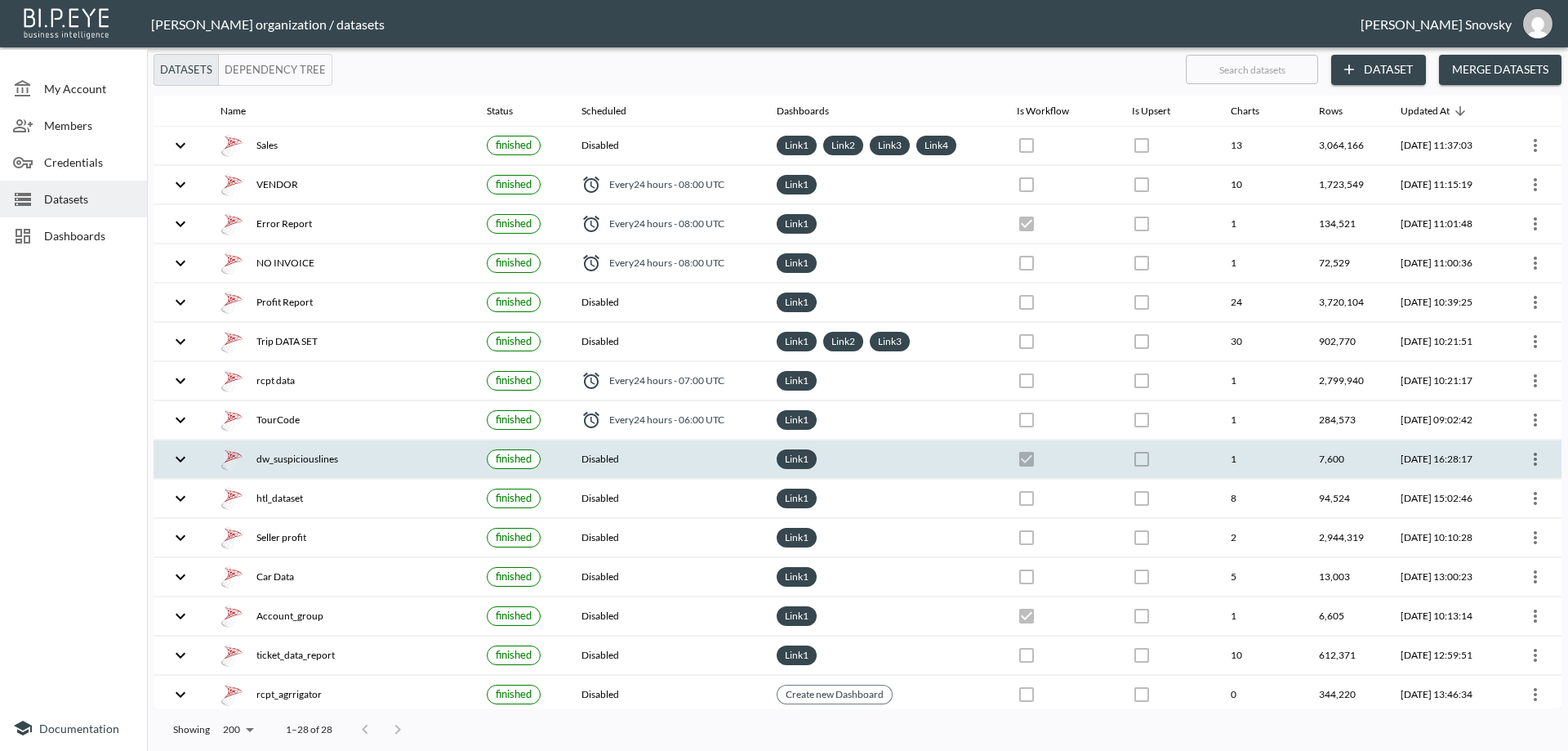
click at [361, 459] on div "dw_suspiciouslines" at bounding box center [340, 460] width 240 height 23
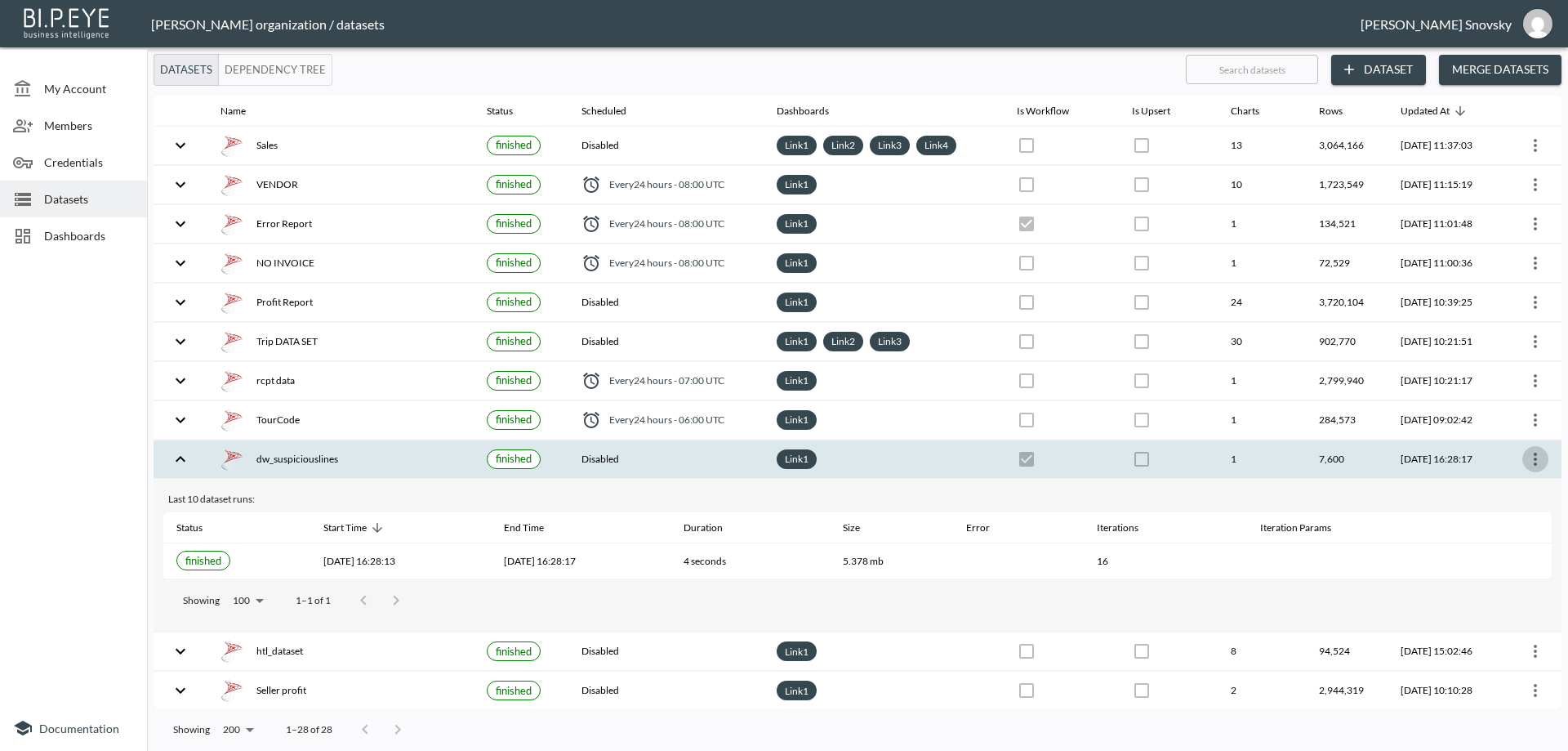
click at [1530, 461] on icon "more" at bounding box center [1536, 459] width 20 height 20
click at [1486, 488] on p "Edit Data Pipeline" at bounding box center [1486, 491] width 101 height 20
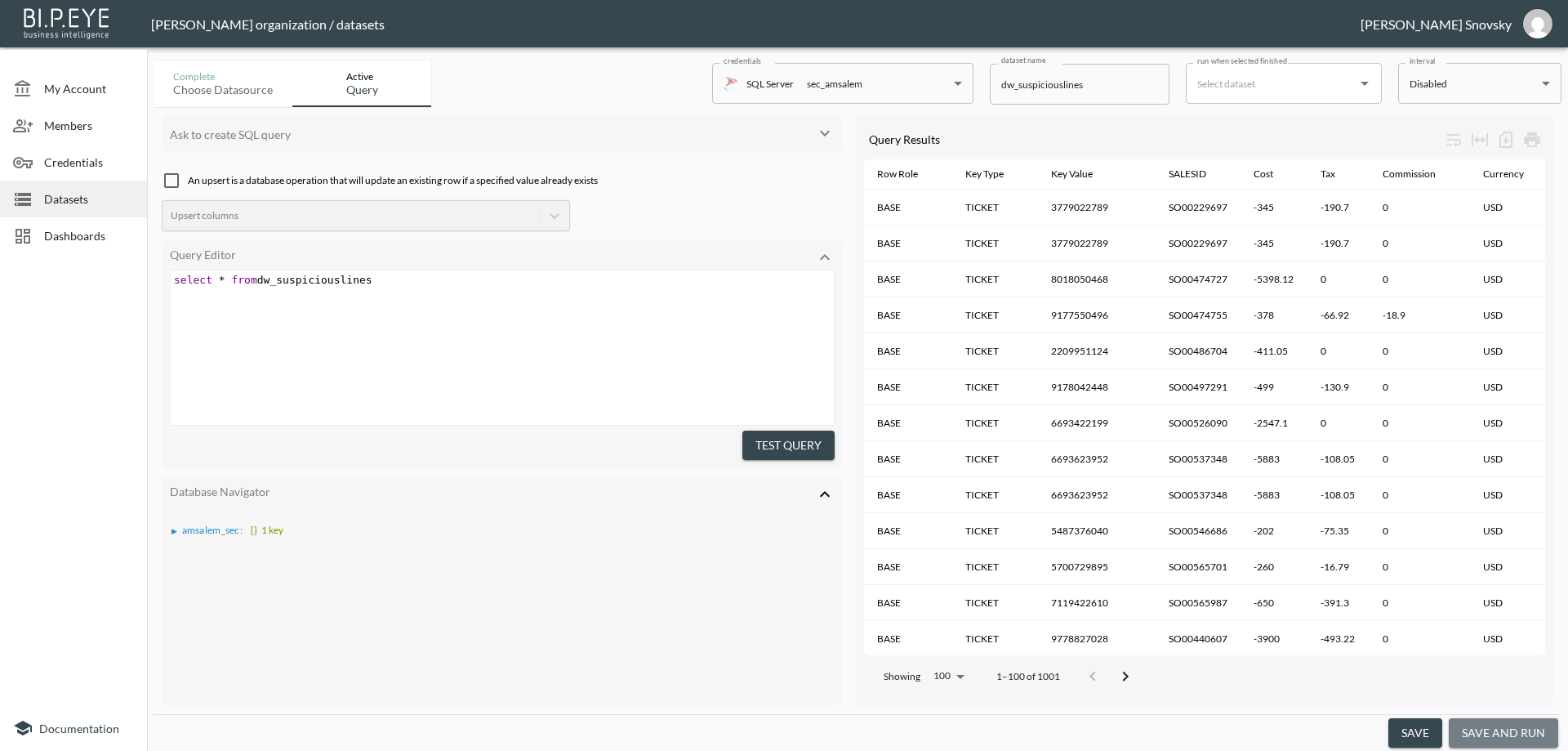
click at [1478, 730] on button "save and run" at bounding box center [1503, 734] width 110 height 31
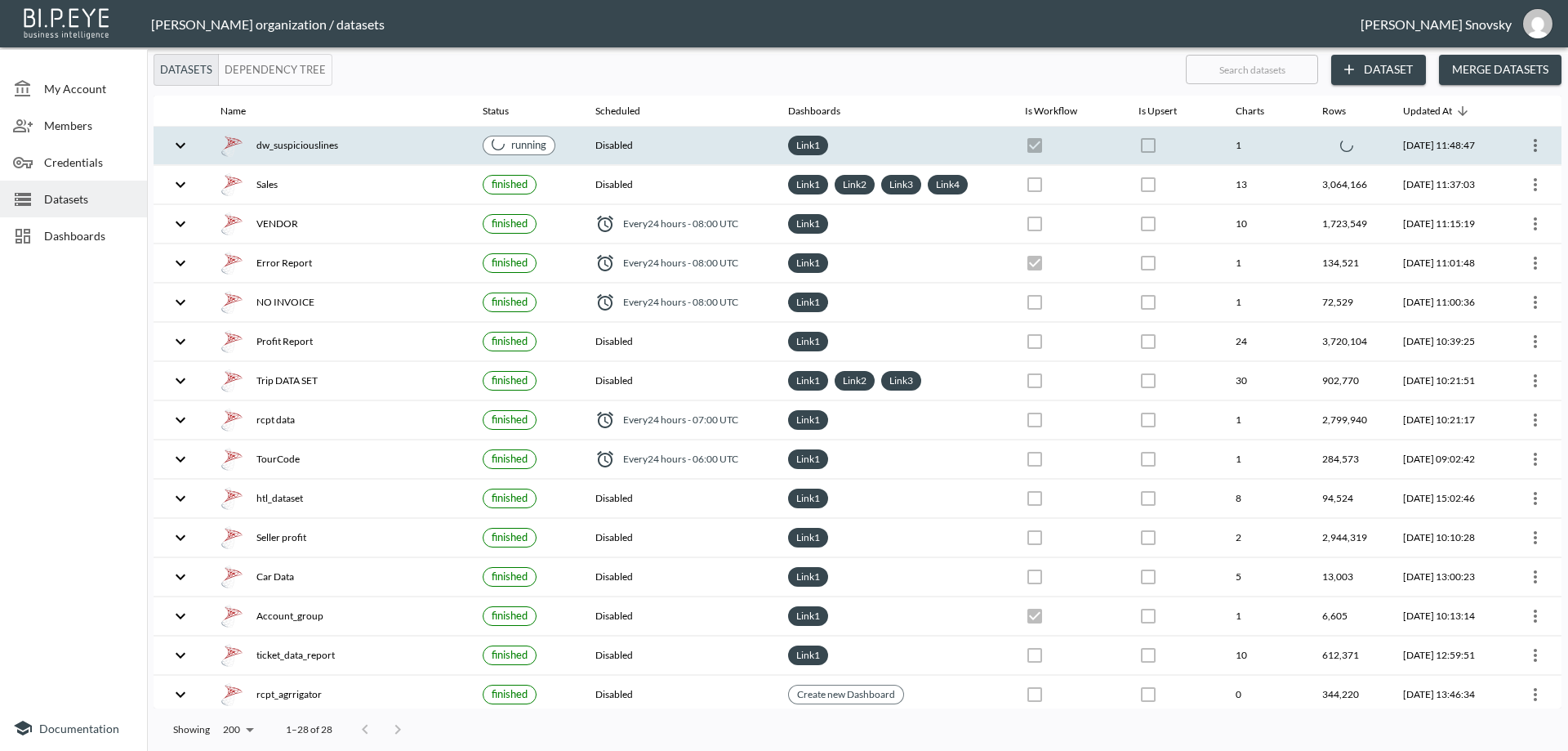
click at [432, 140] on div "dw_suspiciouslines" at bounding box center [338, 145] width 236 height 23
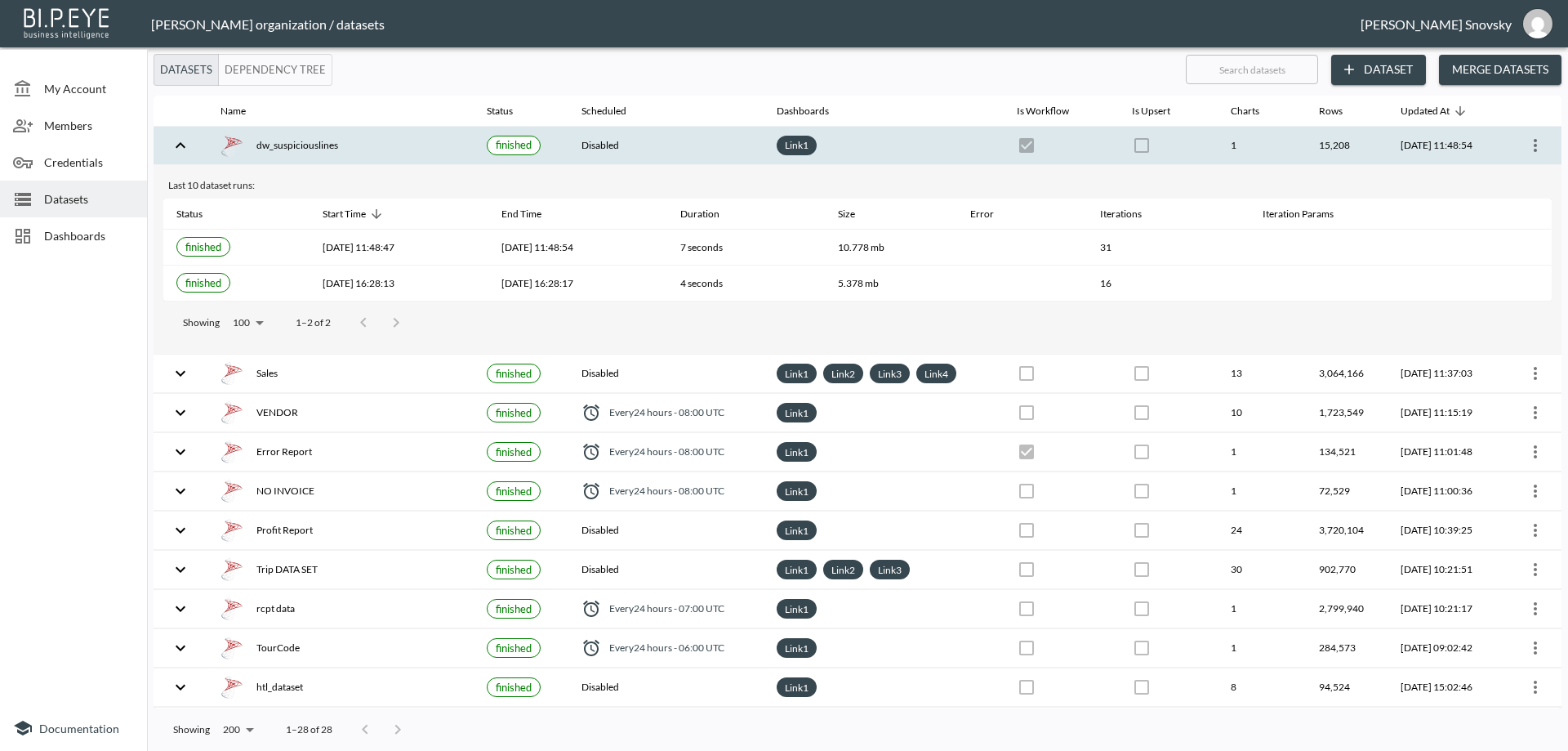
click at [384, 149] on div "dw_suspiciouslines" at bounding box center [340, 145] width 240 height 23
